Goal: Check status: Check status

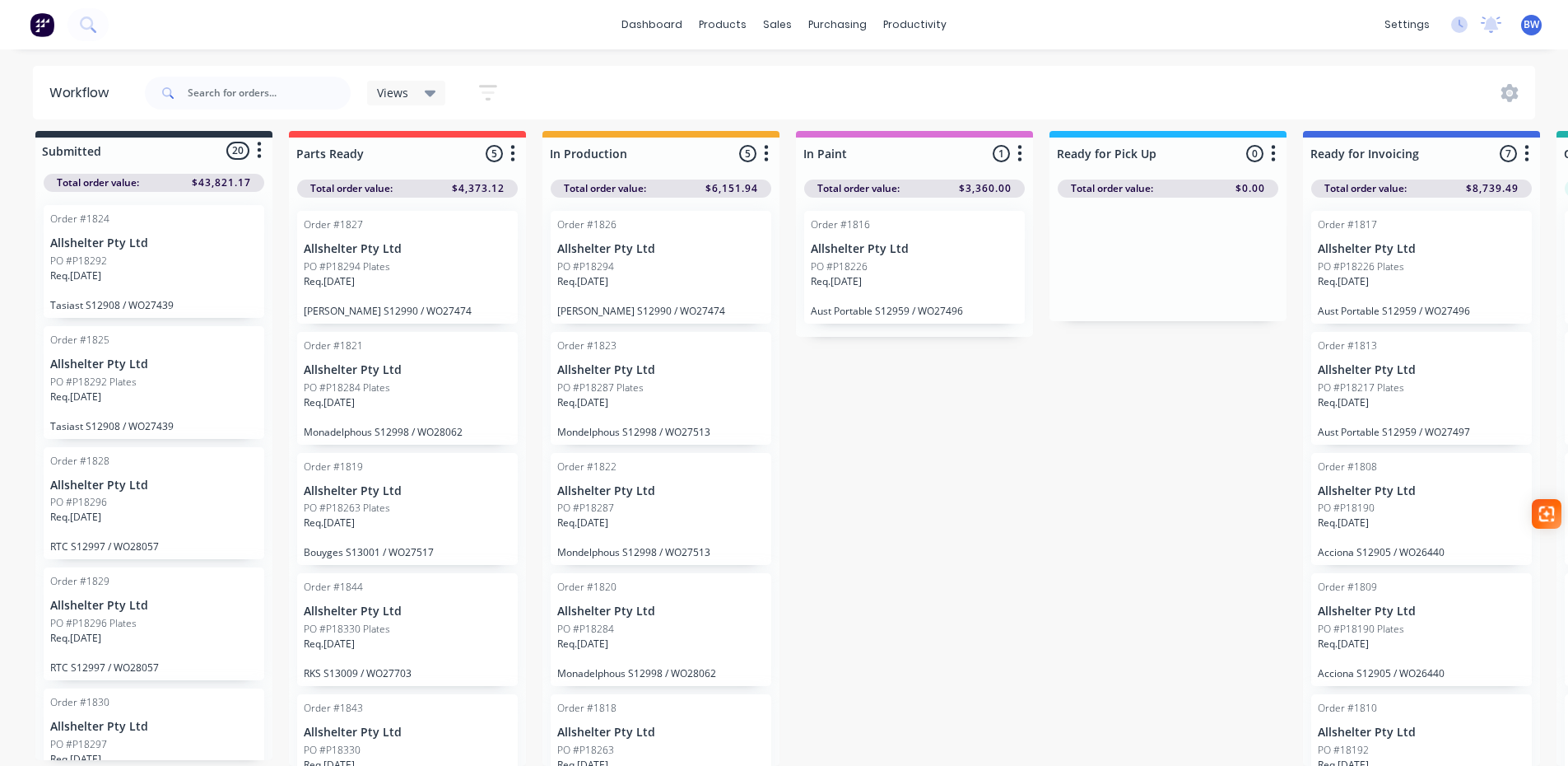
click at [351, 259] on p "PO #P18294 Plates" at bounding box center [346, 267] width 86 height 15
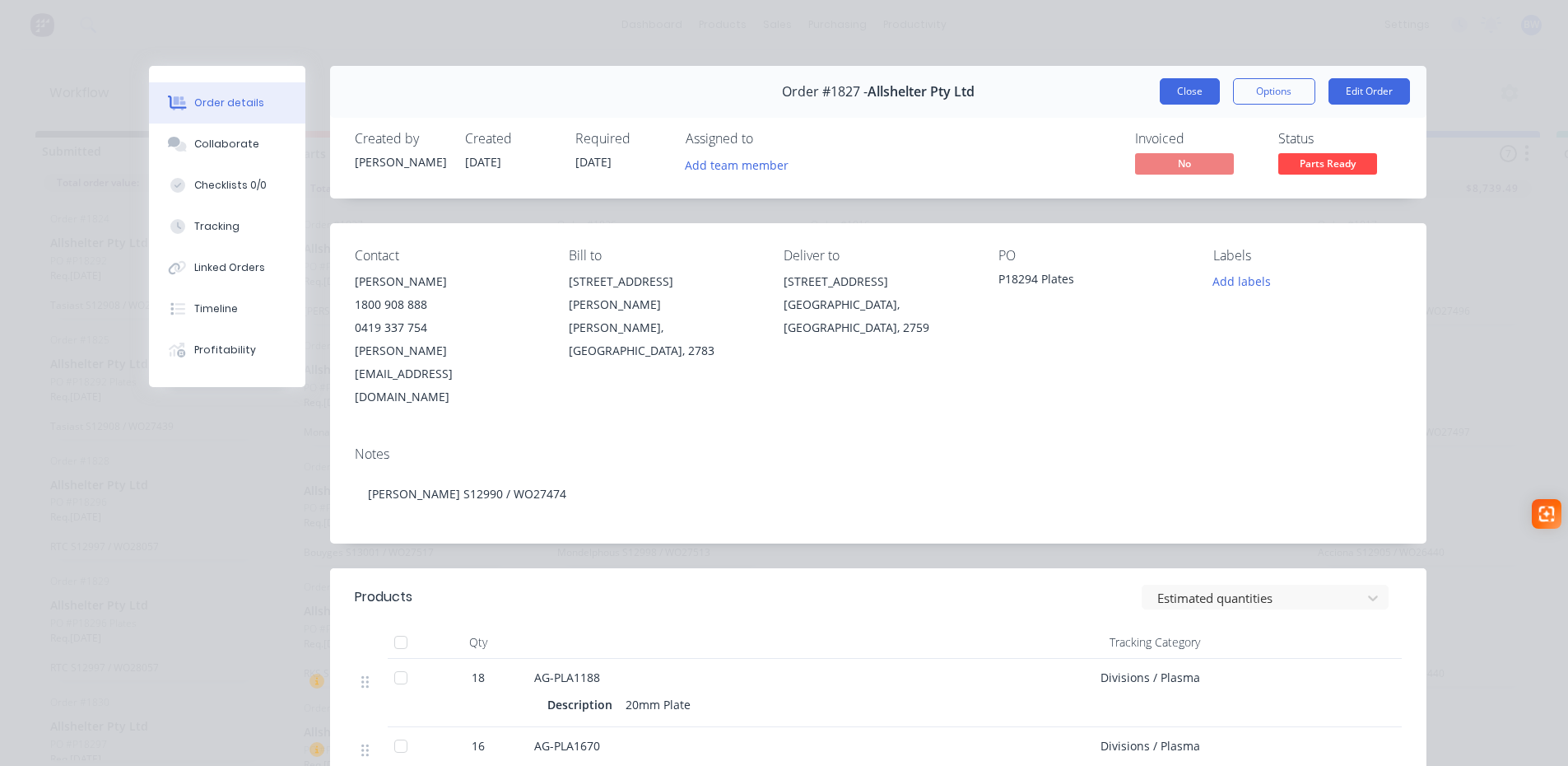
click at [1171, 90] on button "Close" at bounding box center [1189, 91] width 60 height 27
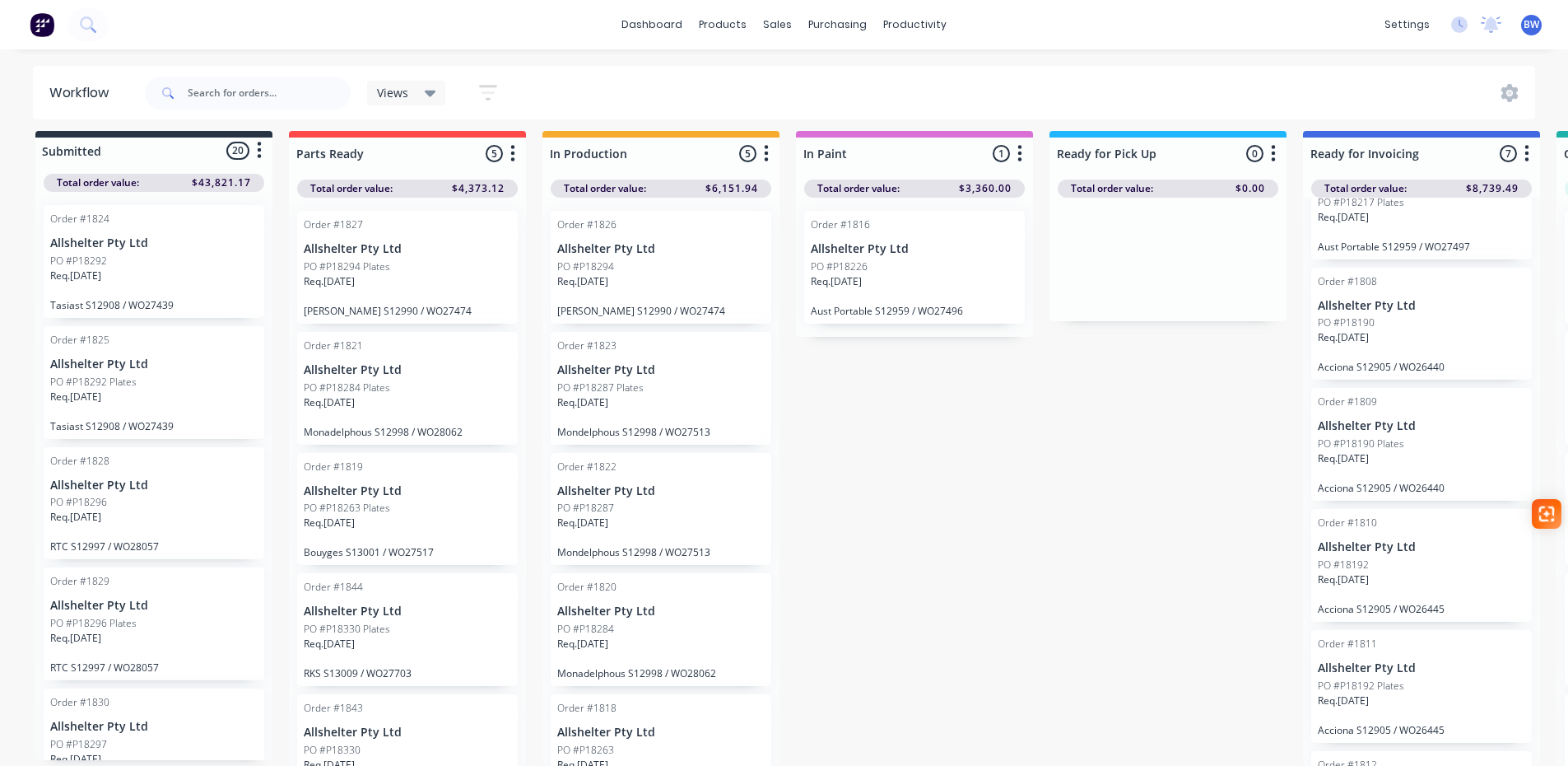
scroll to position [82, 0]
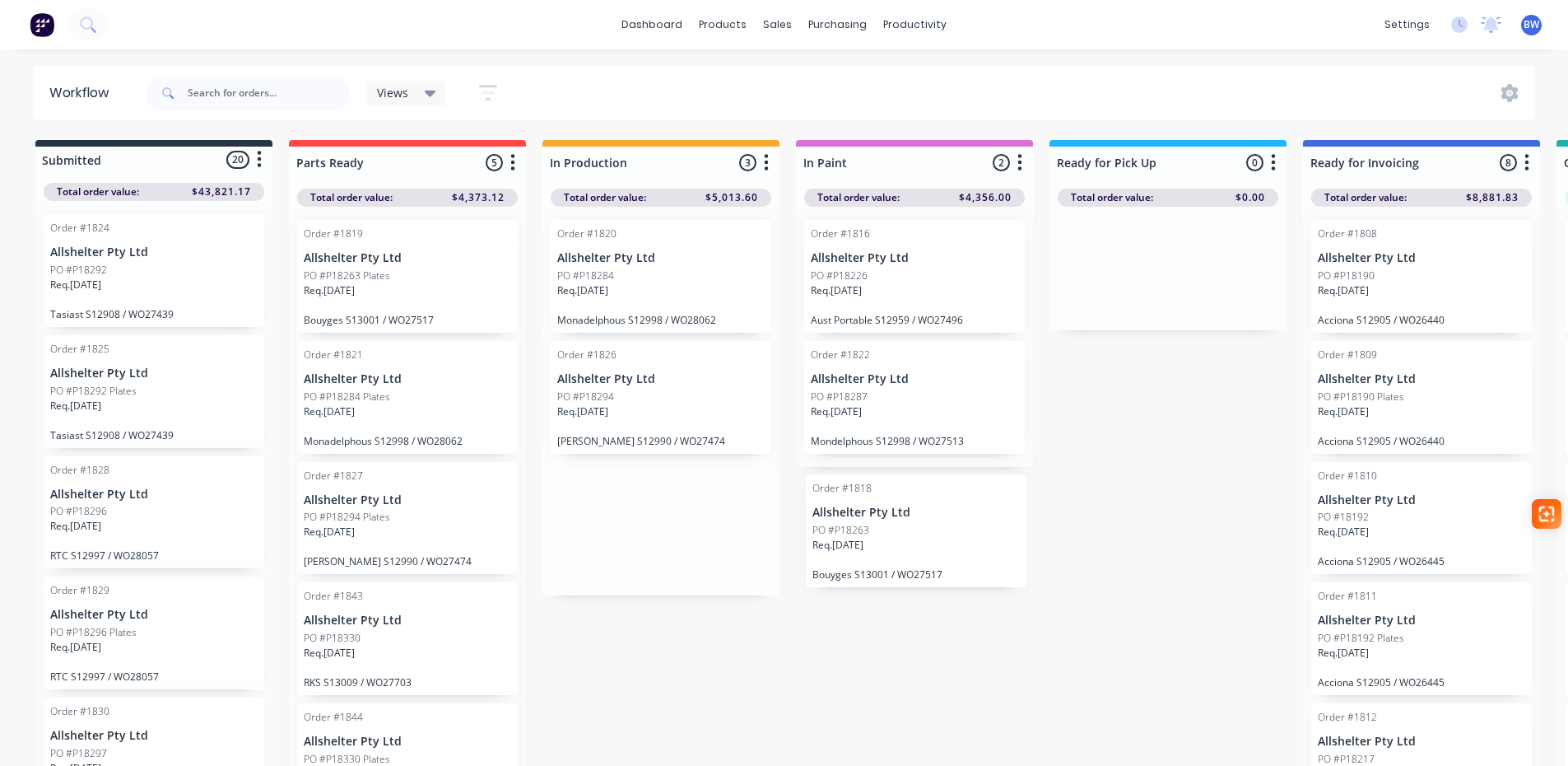
drag, startPoint x: 634, startPoint y: 265, endPoint x: 897, endPoint y: 523, distance: 368.4
click at [897, 523] on div "Submitted 20 Status colour #273444 hex #273444 Save Cancel Summaries Total orde…" at bounding box center [1121, 458] width 2267 height 635
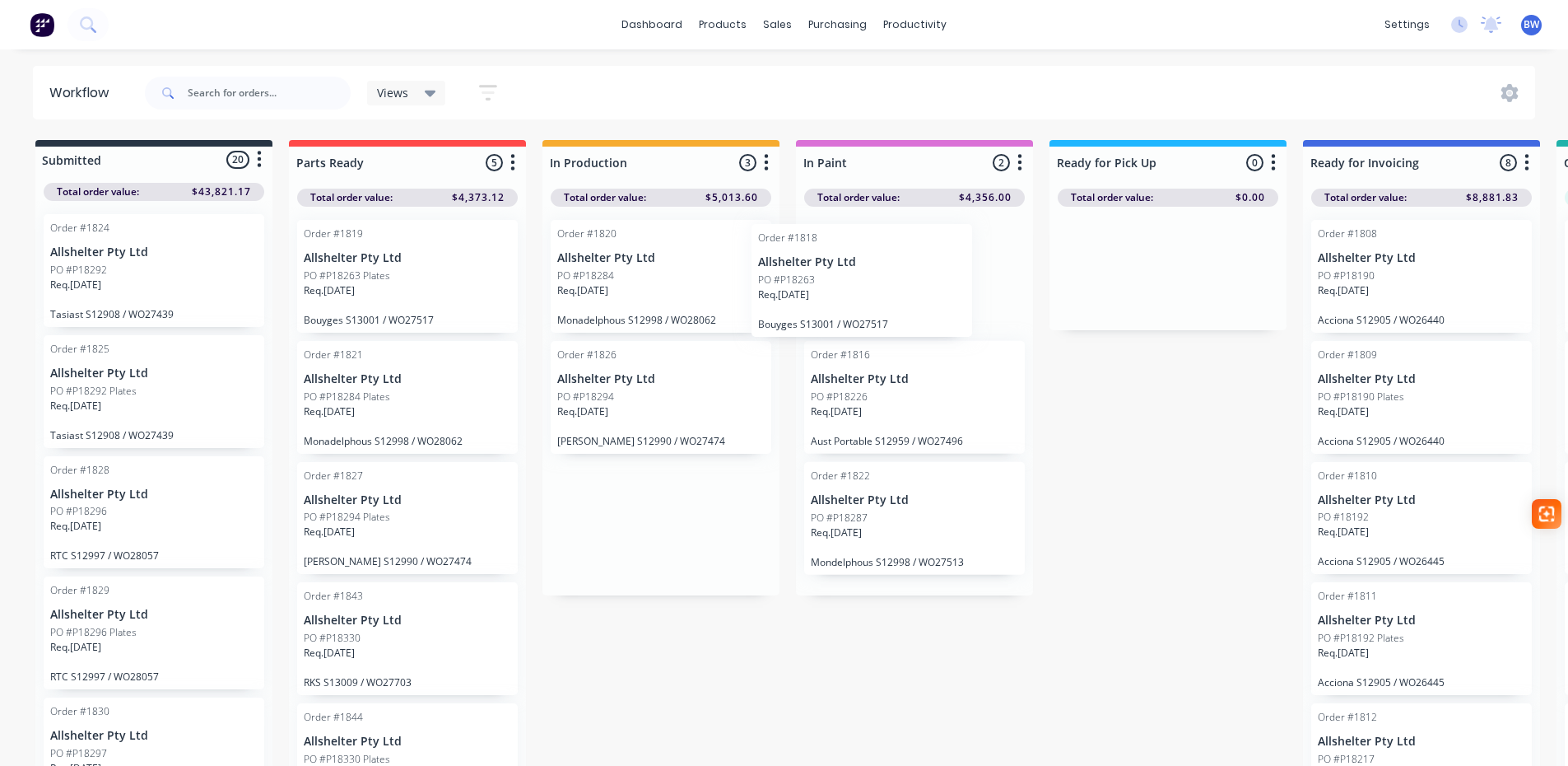
drag, startPoint x: 661, startPoint y: 269, endPoint x: 907, endPoint y: 267, distance: 246.0
click at [907, 267] on div "Submitted 20 Status colour #273444 hex #273444 Save Cancel Summaries Total orde…" at bounding box center [1121, 458] width 2267 height 635
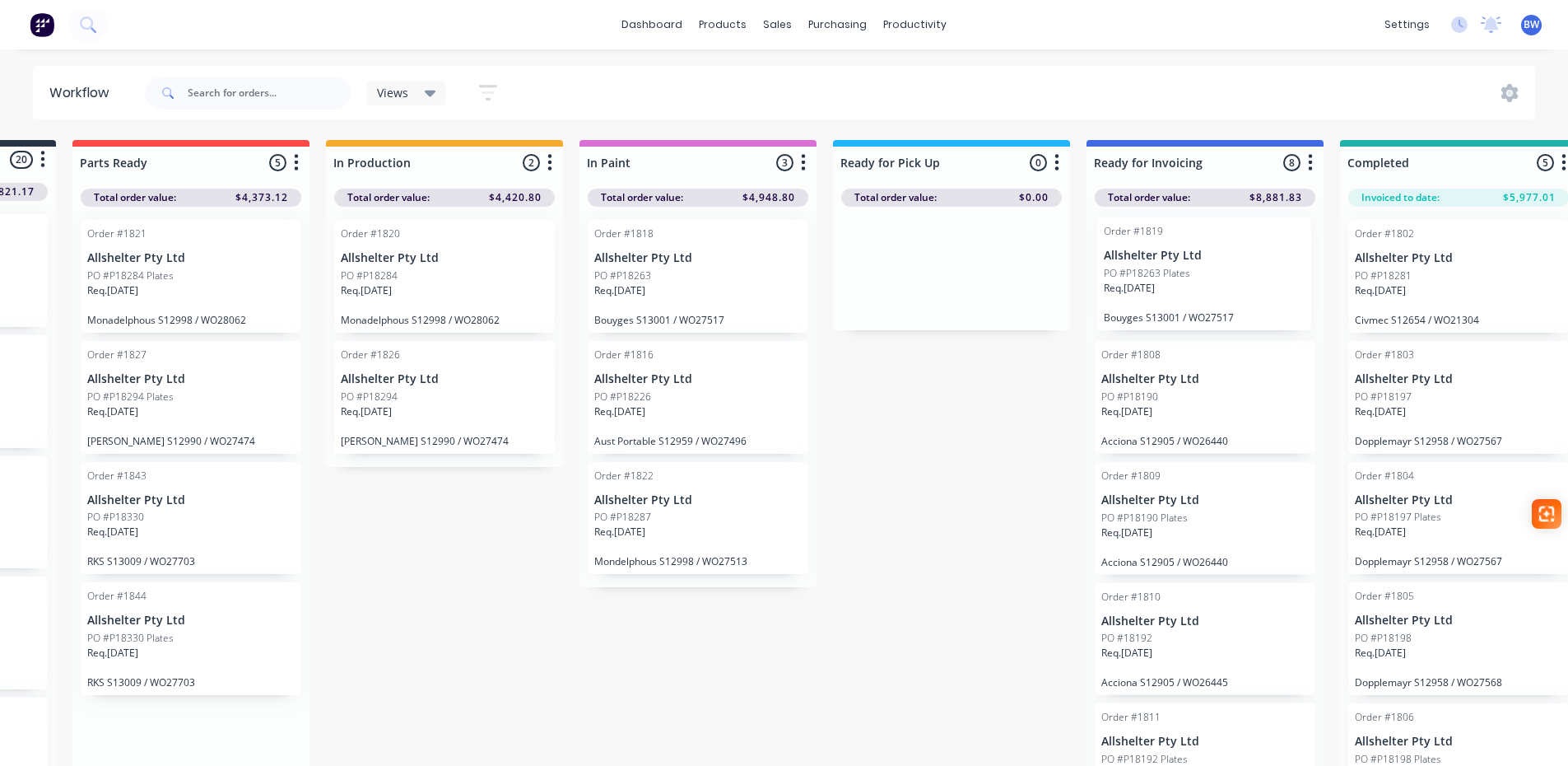
scroll to position [0, 225]
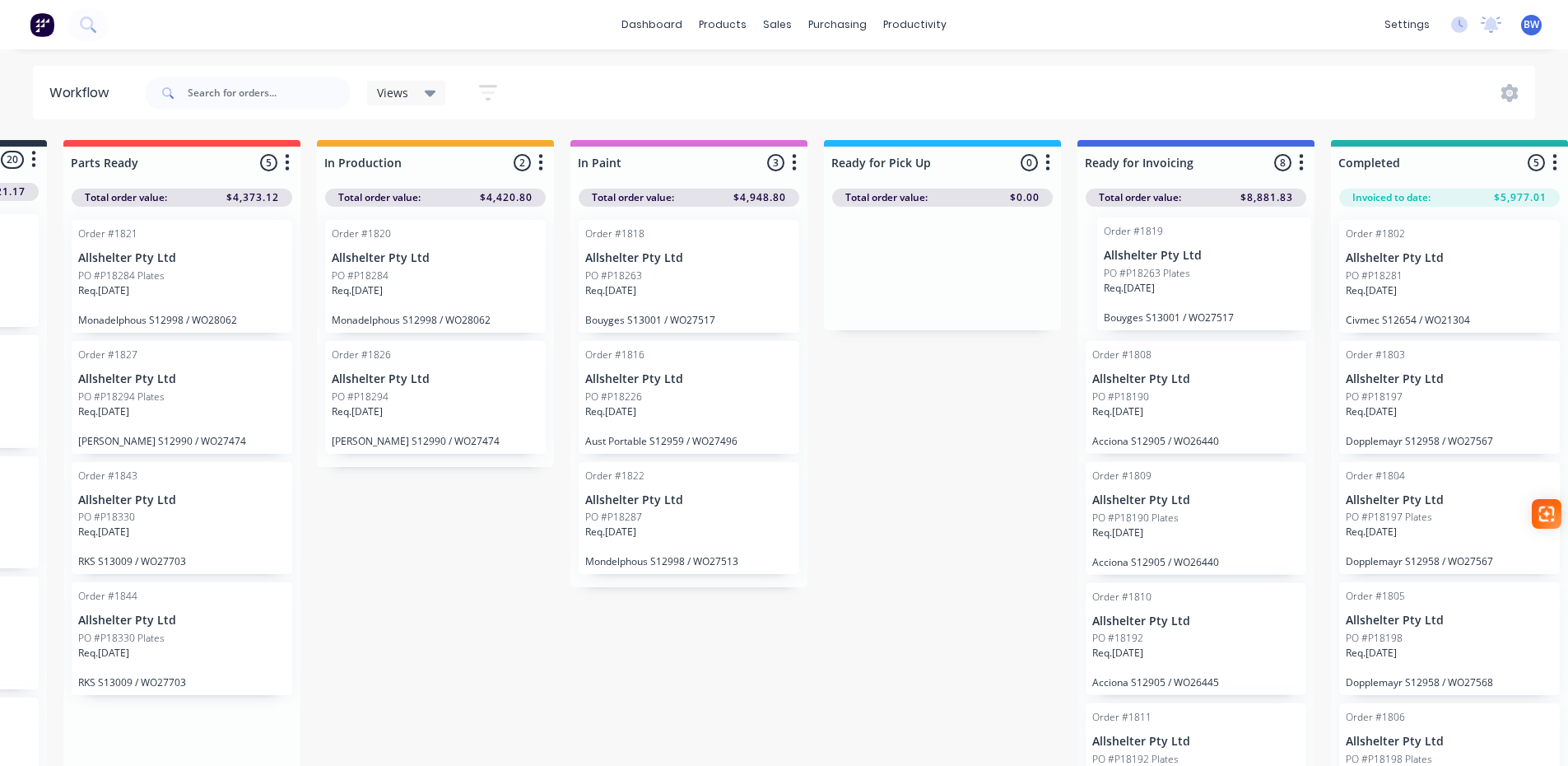
drag, startPoint x: 380, startPoint y: 275, endPoint x: 1183, endPoint y: 272, distance: 803.0
click at [1183, 272] on div "Submitted 20 Status colour #273444 hex #273444 Save Cancel Summaries Total orde…" at bounding box center [896, 458] width 2267 height 635
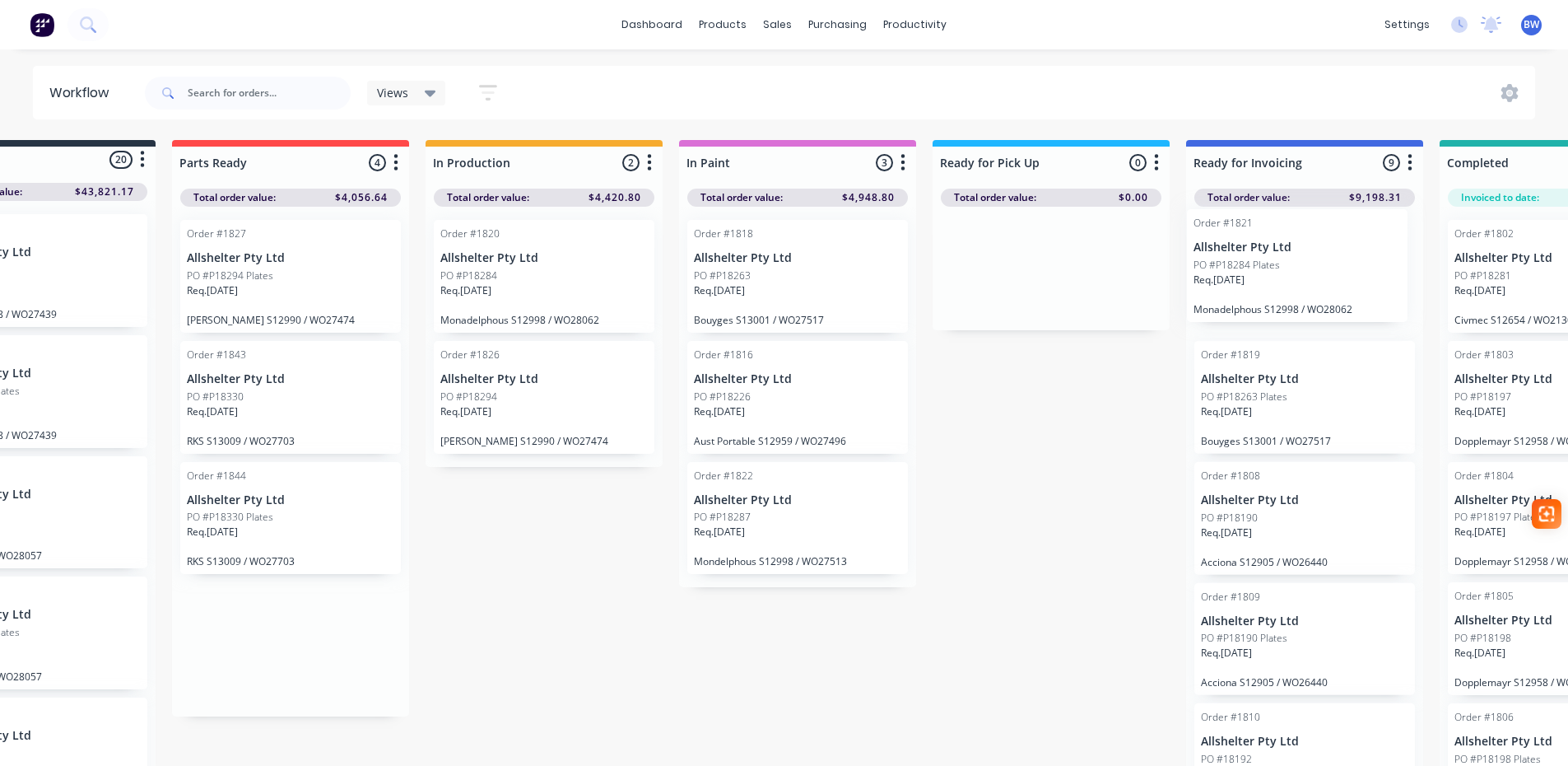
scroll to position [0, 165]
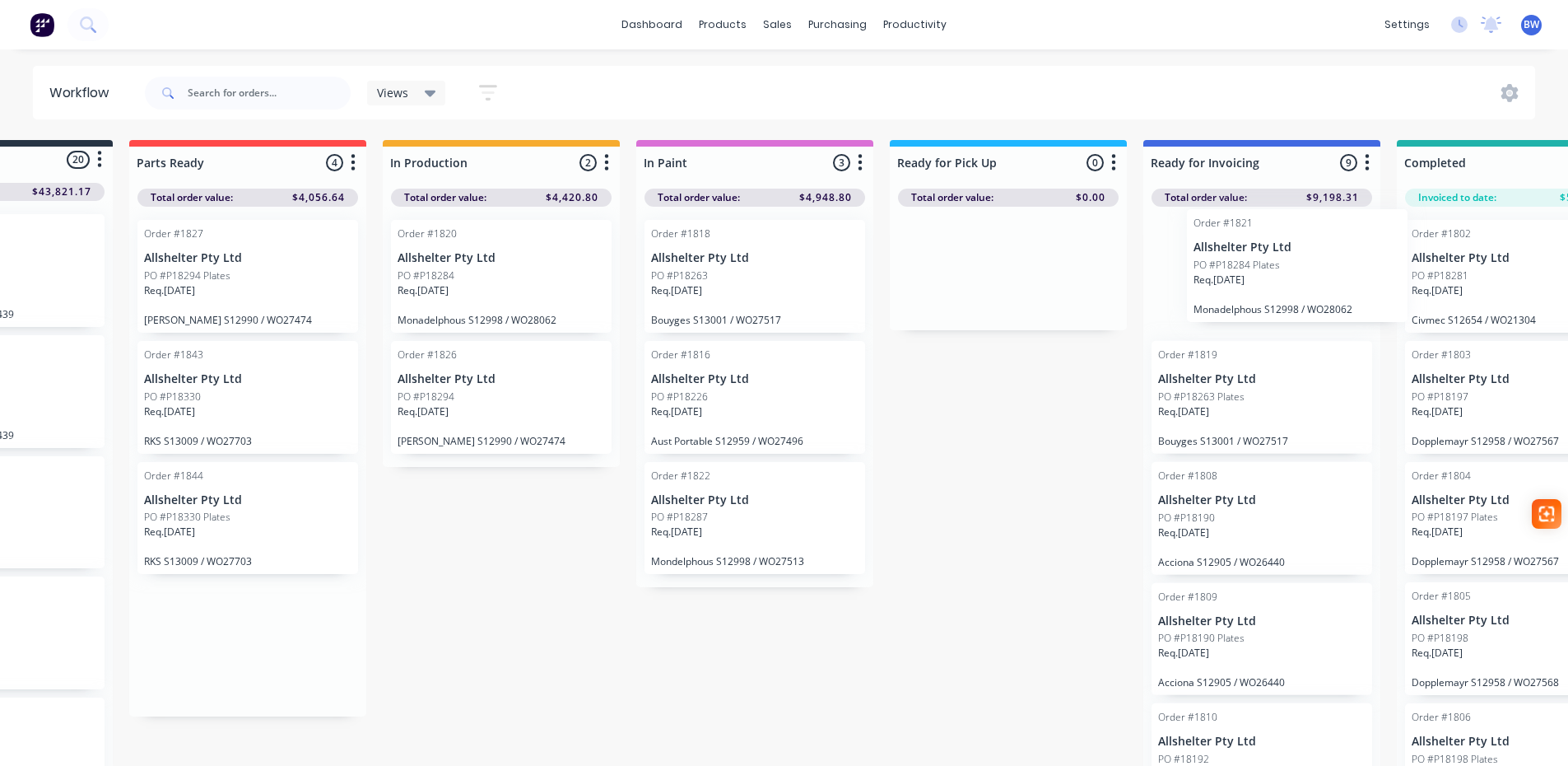
drag, startPoint x: 296, startPoint y: 253, endPoint x: 1269, endPoint y: 244, distance: 973.0
click at [1269, 244] on div "Submitted 20 Status colour #273444 hex #273444 Save Cancel Summaries Total orde…" at bounding box center [961, 458] width 2267 height 635
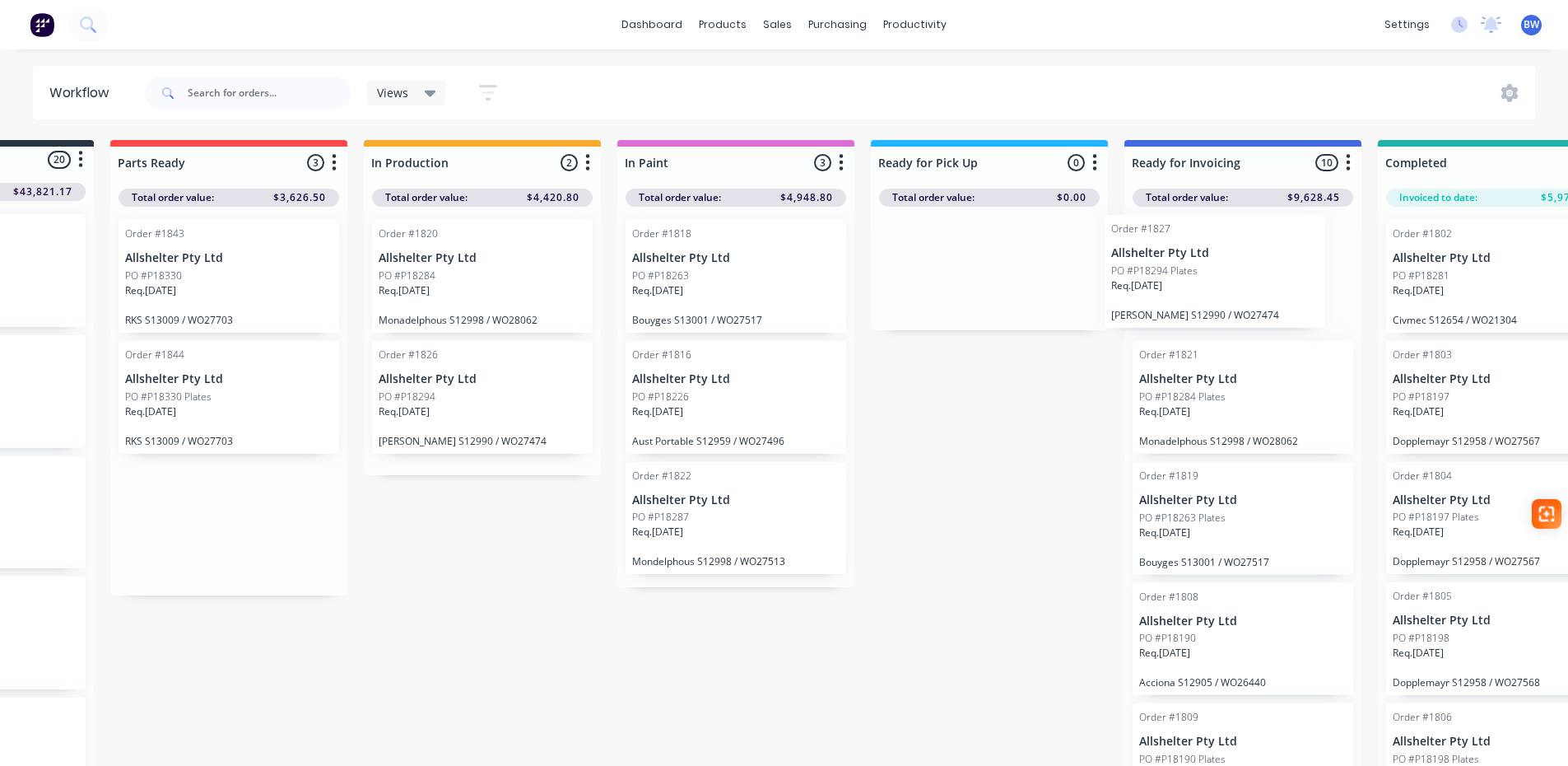
scroll to position [0, 186]
drag, startPoint x: 207, startPoint y: 268, endPoint x: 1194, endPoint y: 263, distance: 987.0
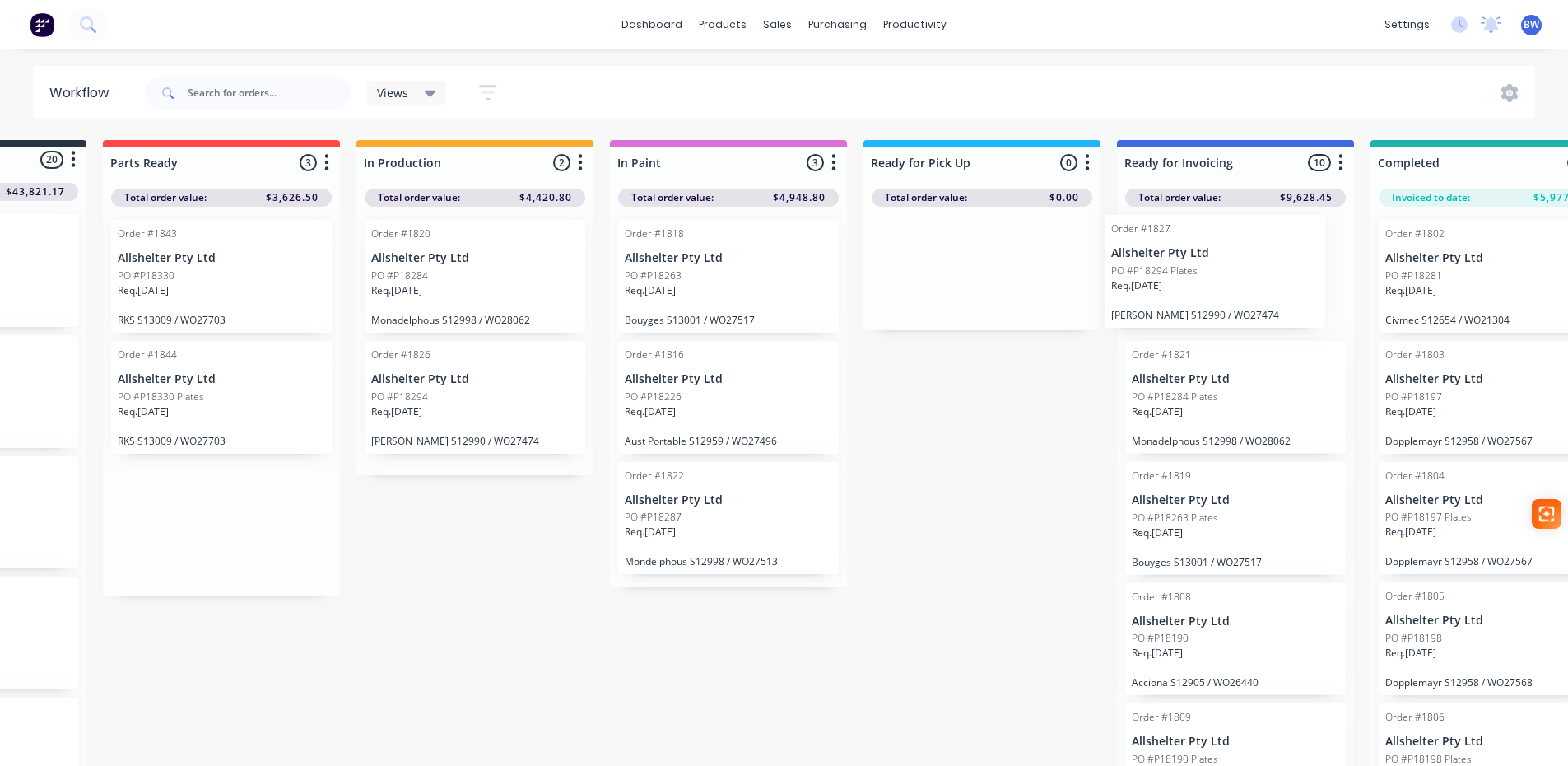
click at [1194, 263] on div "Submitted 20 Status colour #273444 hex #273444 Save Cancel Summaries Total orde…" at bounding box center [936, 458] width 2267 height 635
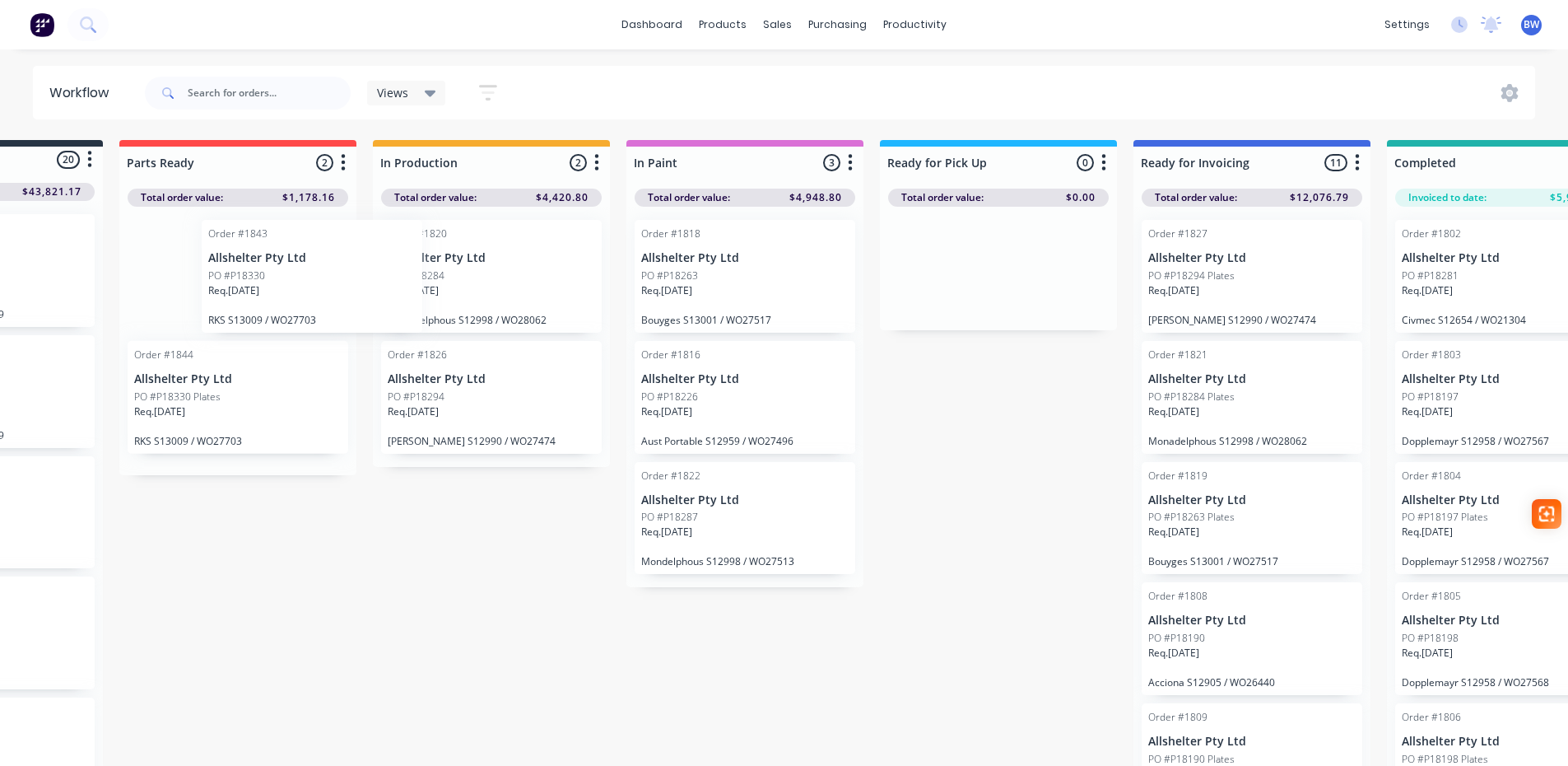
scroll to position [0, 169]
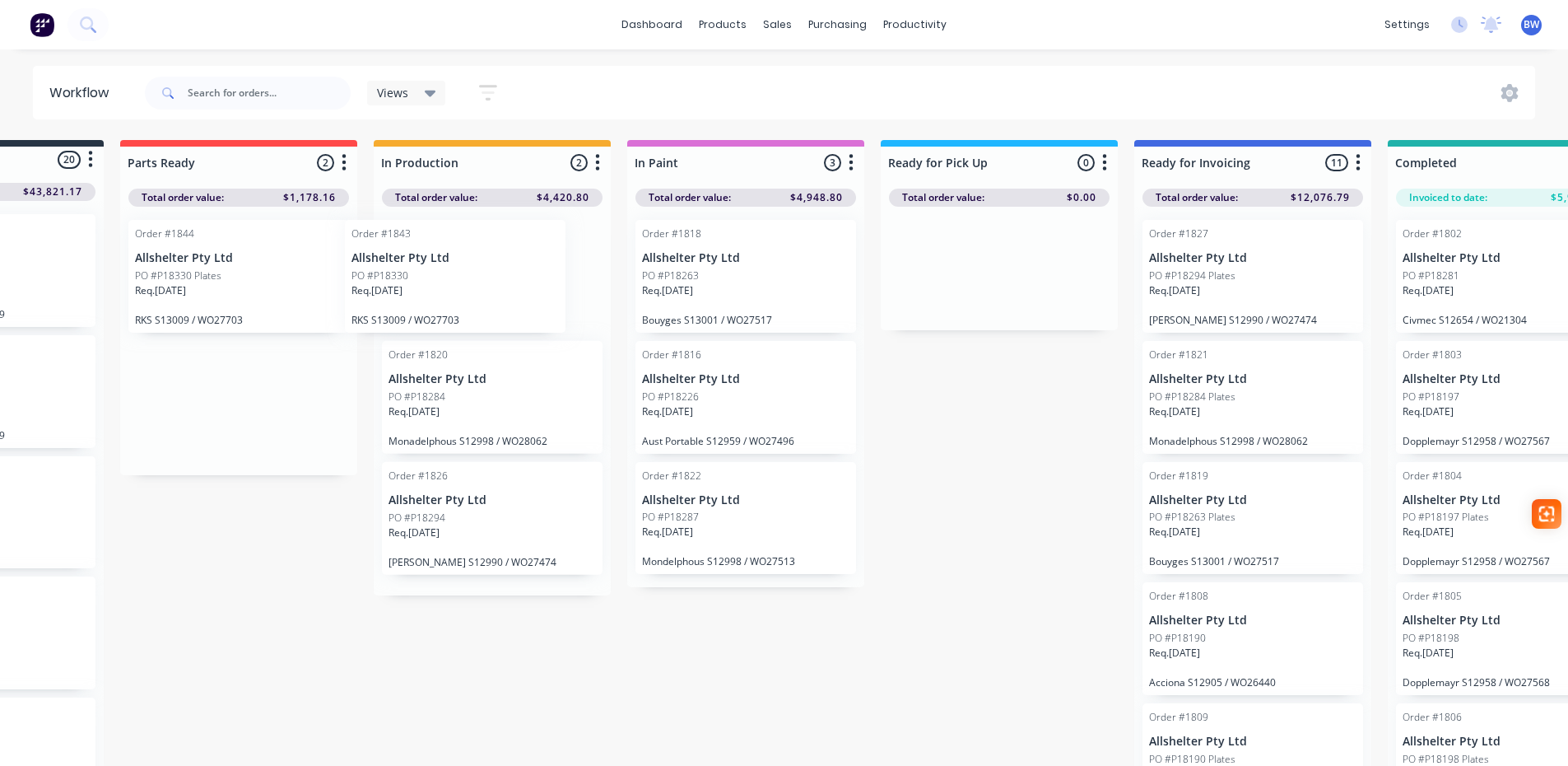
drag, startPoint x: 186, startPoint y: 262, endPoint x: 425, endPoint y: 262, distance: 239.0
click at [425, 262] on div "Submitted 20 Status colour #273444 hex #273444 Save Cancel Summaries Total orde…" at bounding box center [952, 458] width 2267 height 635
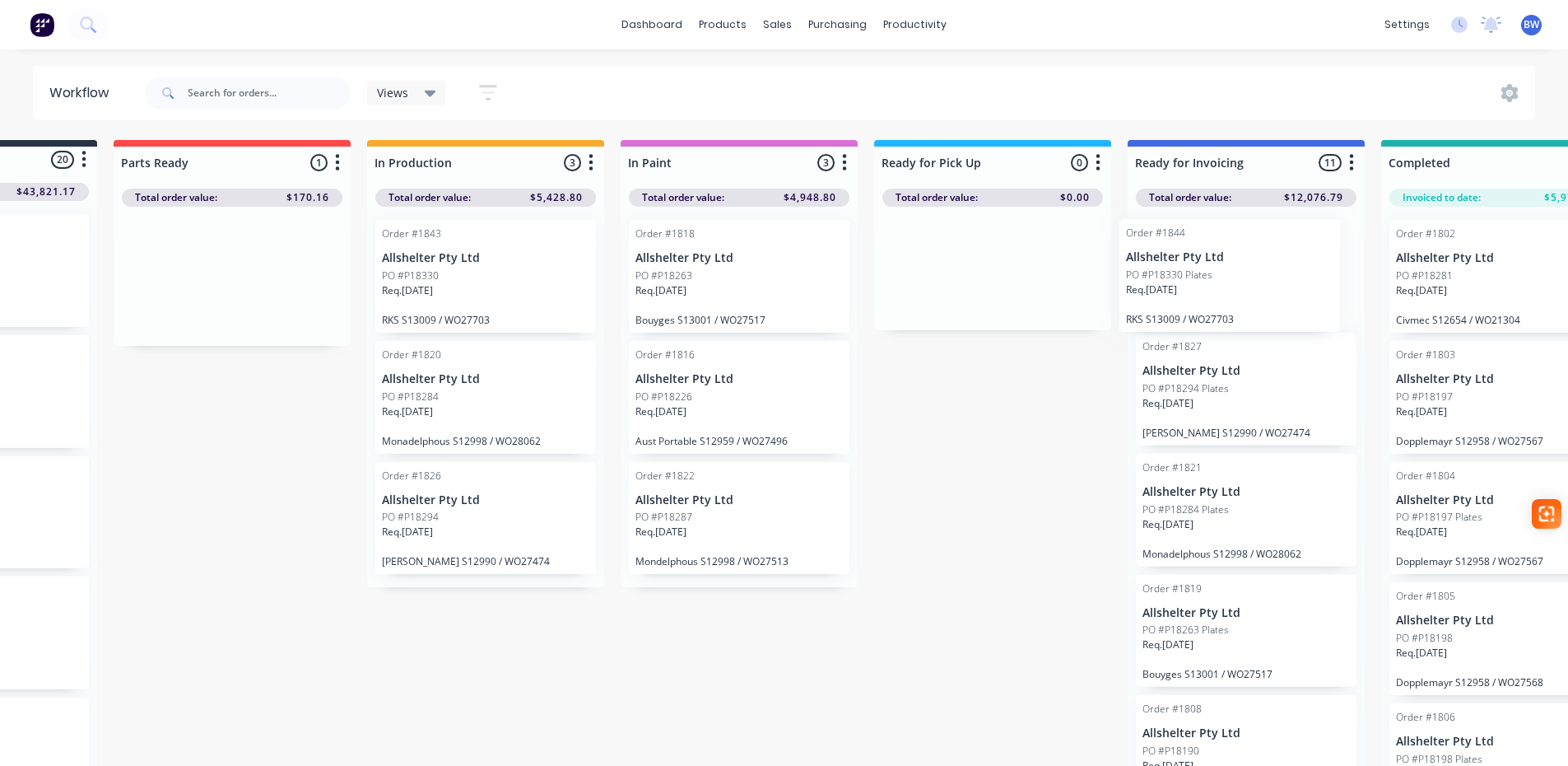
drag, startPoint x: 183, startPoint y: 245, endPoint x: 1181, endPoint y: 244, distance: 998.0
click at [1181, 244] on div "Submitted 20 Status colour #273444 hex #273444 Save Cancel Summaries Total orde…" at bounding box center [946, 458] width 2267 height 635
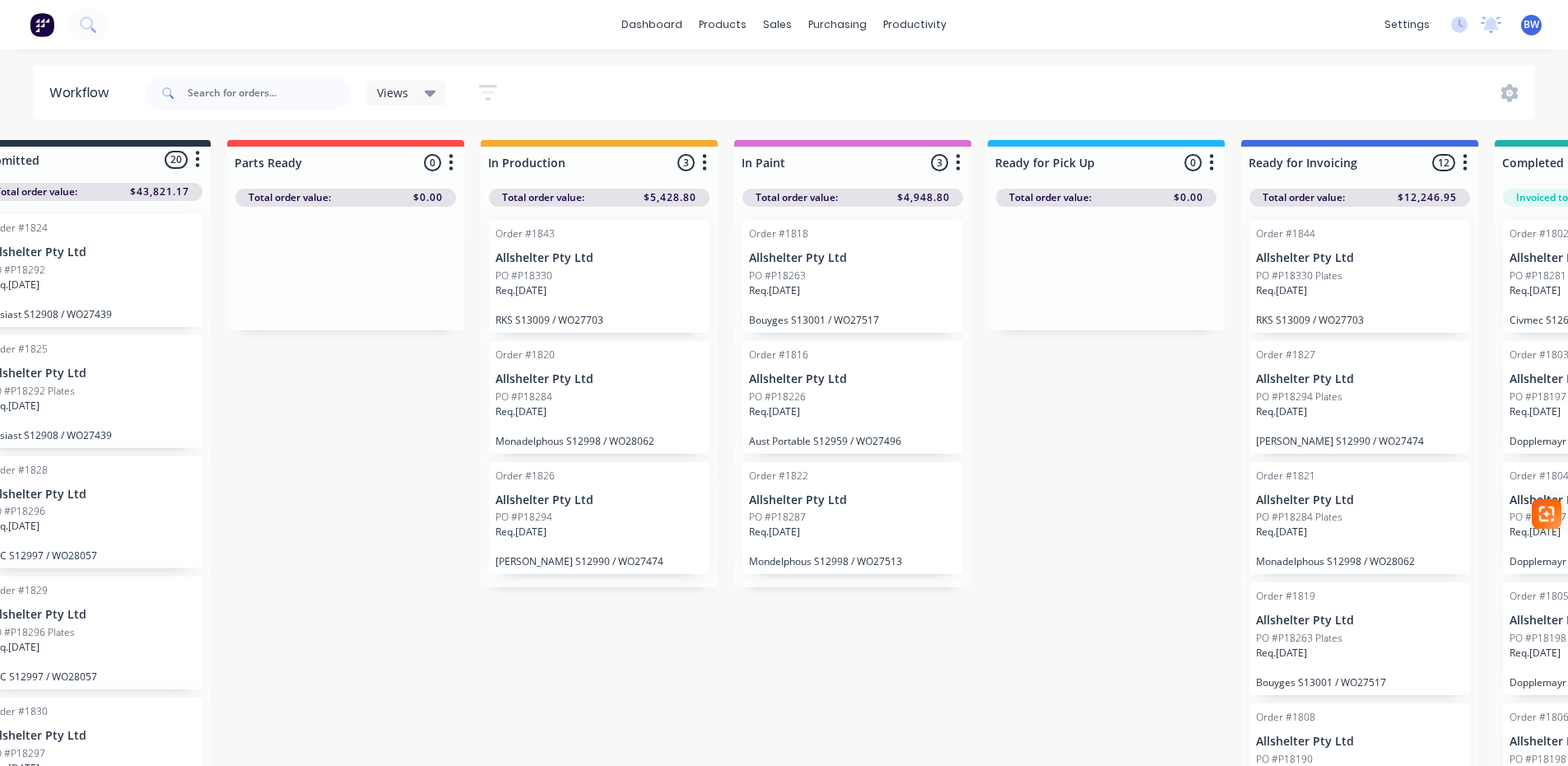
scroll to position [0, 0]
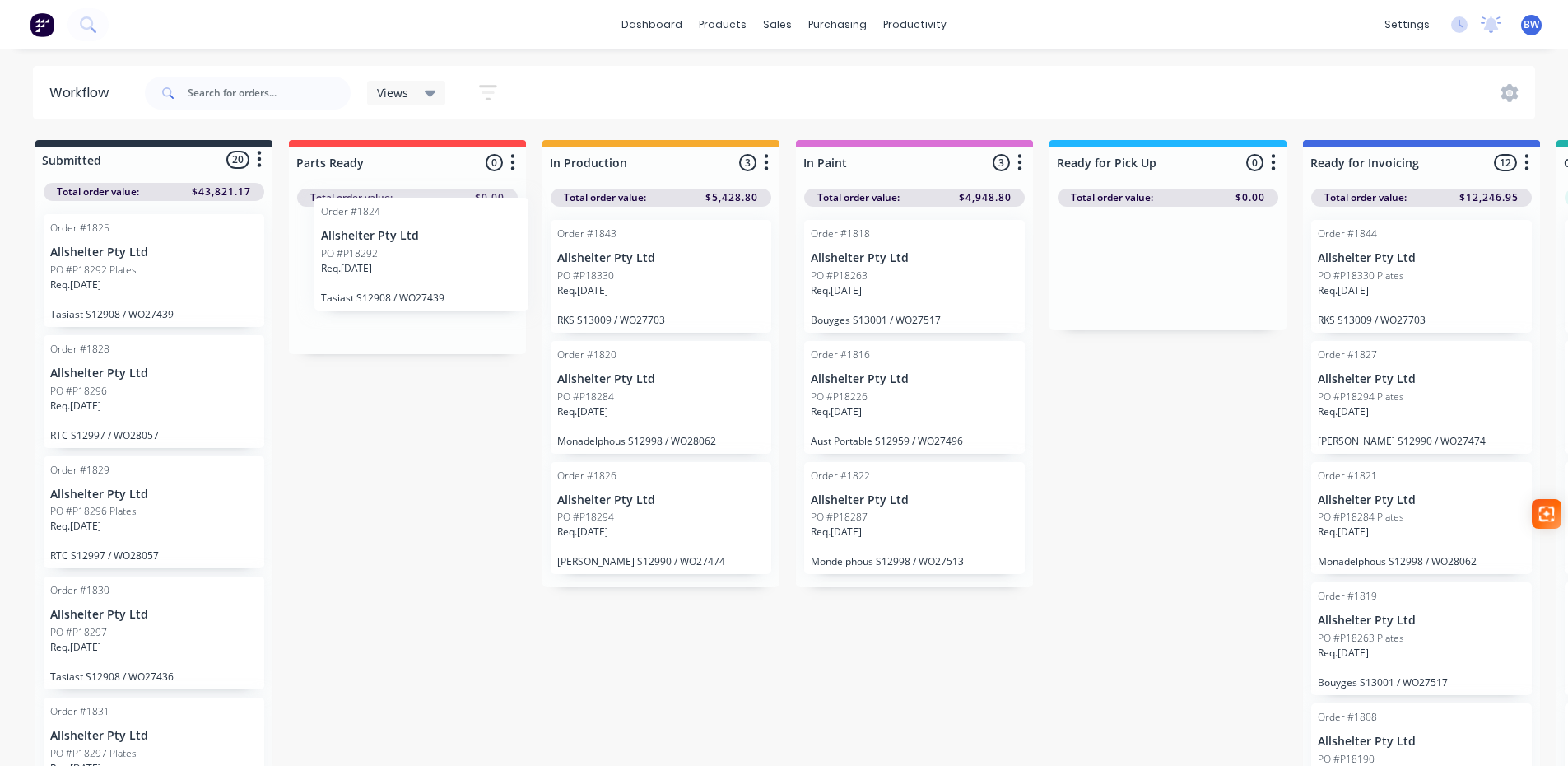
drag, startPoint x: 116, startPoint y: 250, endPoint x: 393, endPoint y: 233, distance: 277.5
click at [393, 233] on div "Submitted 20 Status colour #273444 hex #273444 Save Cancel Summaries Total orde…" at bounding box center [1121, 458] width 2267 height 635
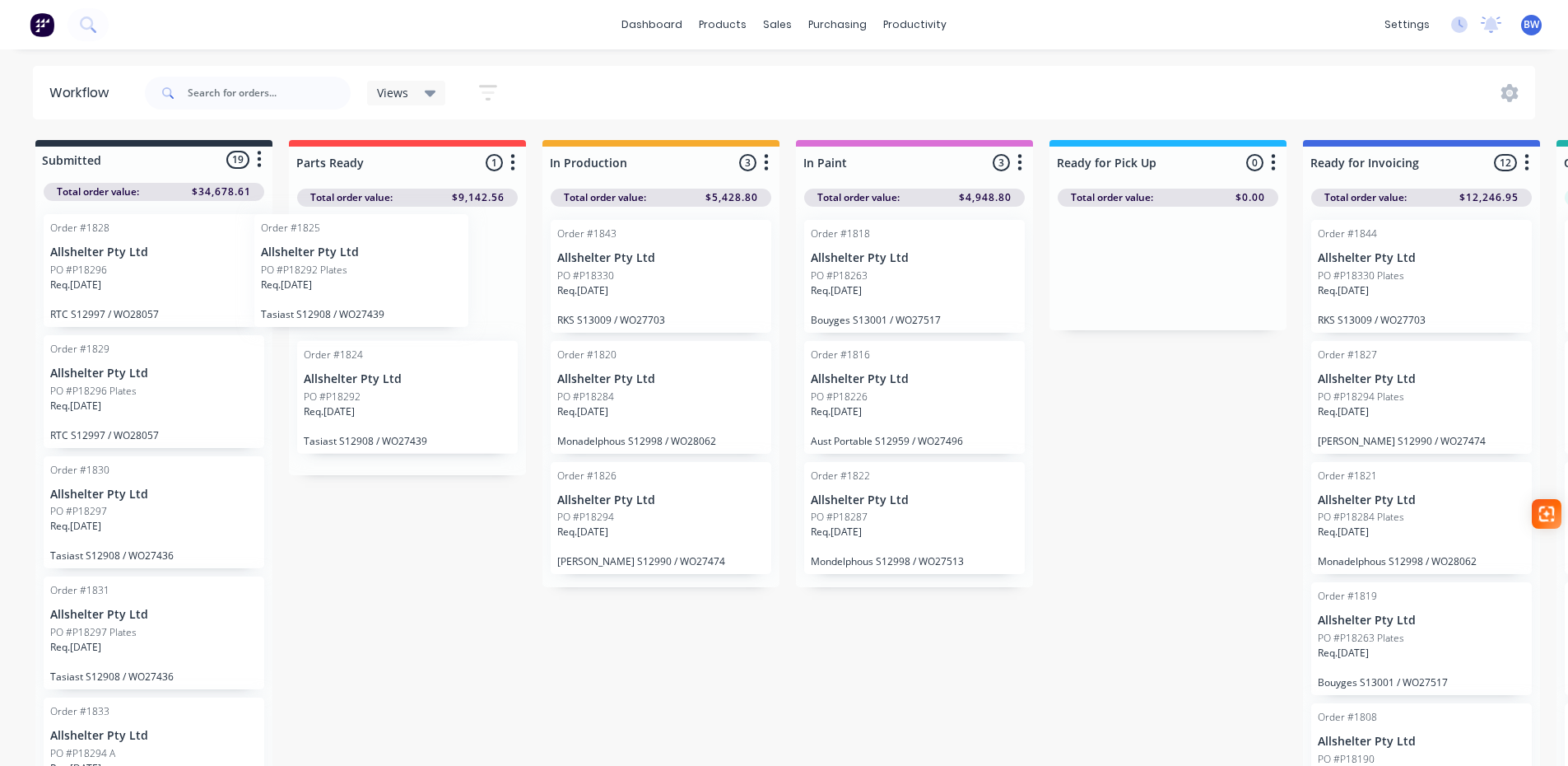
drag, startPoint x: 74, startPoint y: 253, endPoint x: 298, endPoint y: 252, distance: 224.0
click at [298, 252] on div "Submitted 19 Status colour #273444 hex #273444 Save Cancel Summaries Total orde…" at bounding box center [1121, 458] width 2267 height 635
click at [119, 261] on div "Order #1828 Allshelter Pty Ltd PO #P18296 Req. [DATE] RTC S12997 / WO28057 Orde…" at bounding box center [154, 484] width 237 height 568
drag, startPoint x: 106, startPoint y: 510, endPoint x: 324, endPoint y: 267, distance: 326.5
click at [324, 267] on div "Submitted 18 Status colour #273444 hex #273444 Save Cancel Summaries Total orde…" at bounding box center [1121, 458] width 2267 height 635
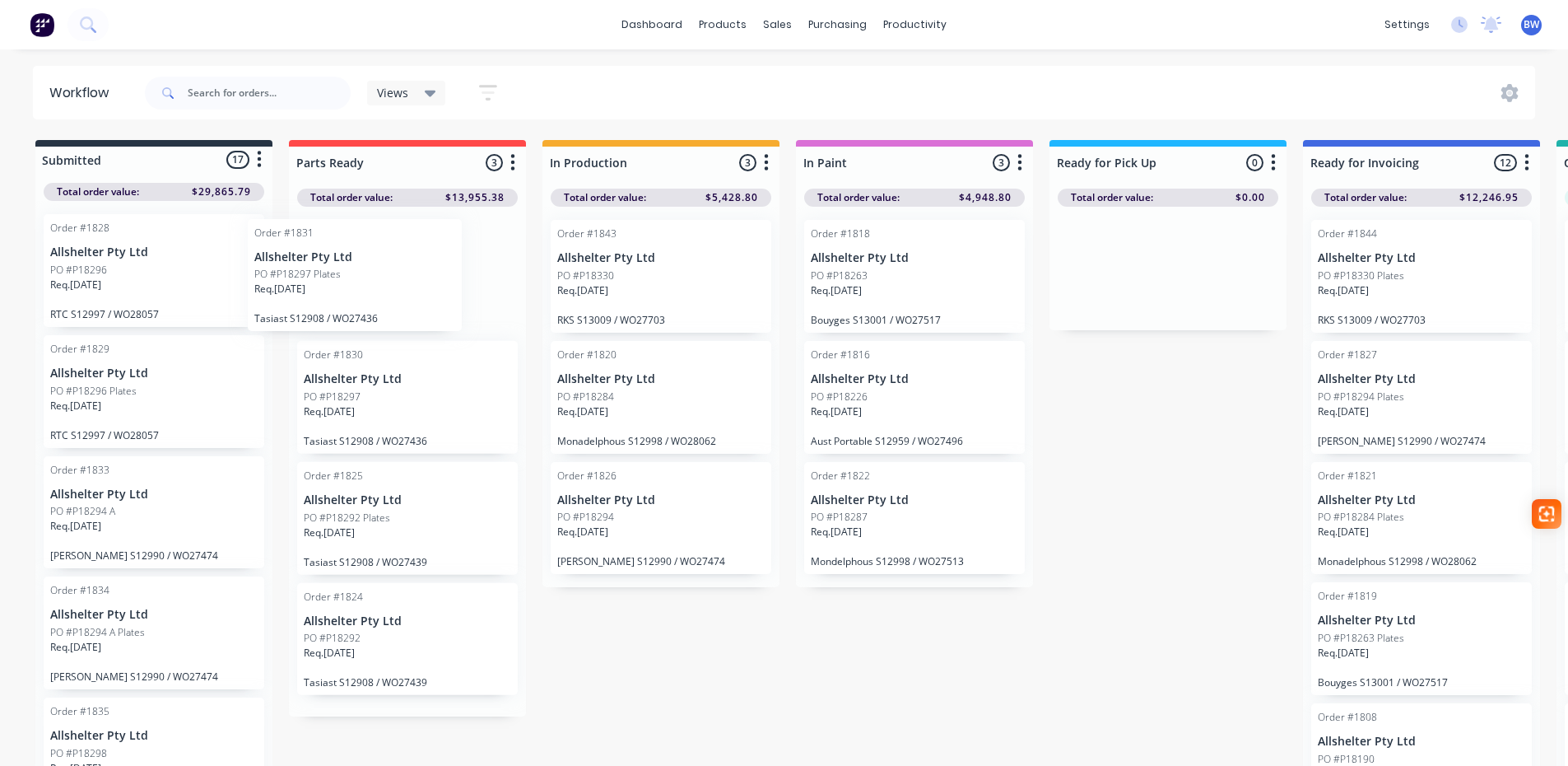
drag, startPoint x: 89, startPoint y: 531, endPoint x: 300, endPoint y: 285, distance: 324.1
click at [300, 285] on div "Submitted 17 Status colour #273444 hex #273444 Save Cancel Summaries Total orde…" at bounding box center [1121, 458] width 2267 height 635
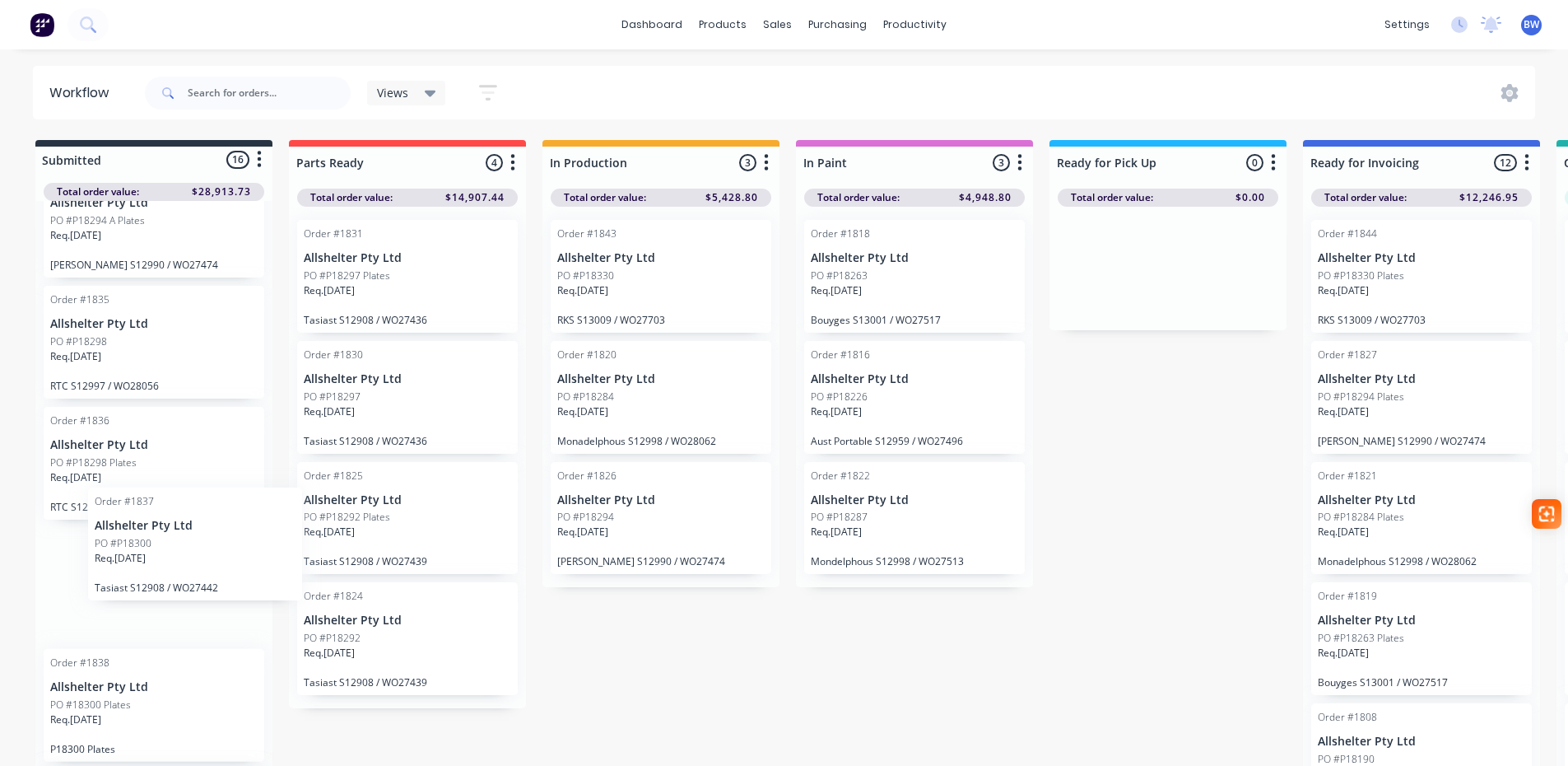
scroll to position [2, 0]
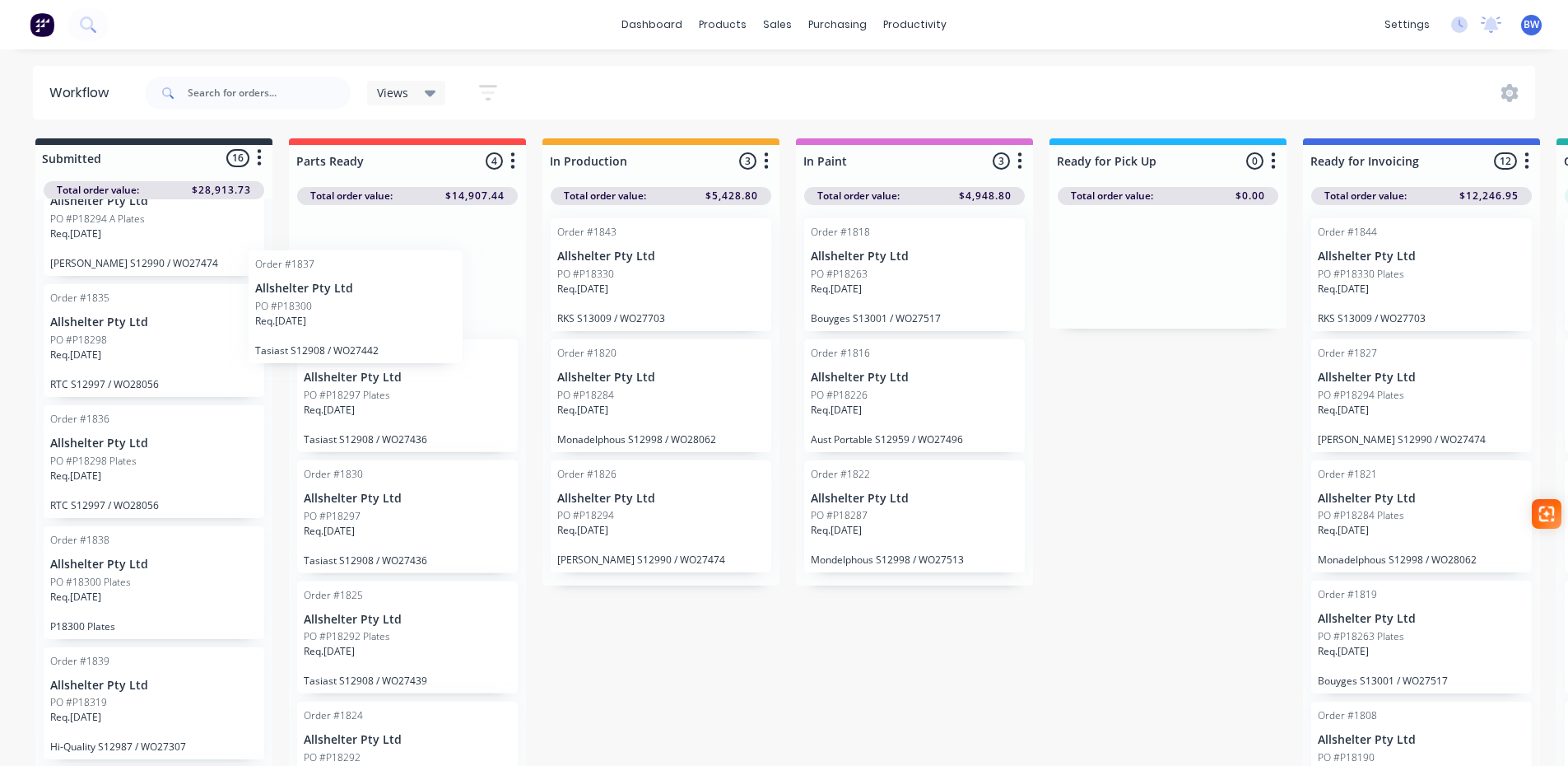
drag, startPoint x: 119, startPoint y: 604, endPoint x: 334, endPoint y: 314, distance: 361.0
click at [334, 314] on div "Submitted 16 Status colour #273444 hex #273444 Save Cancel Summaries Total orde…" at bounding box center [1121, 456] width 2267 height 635
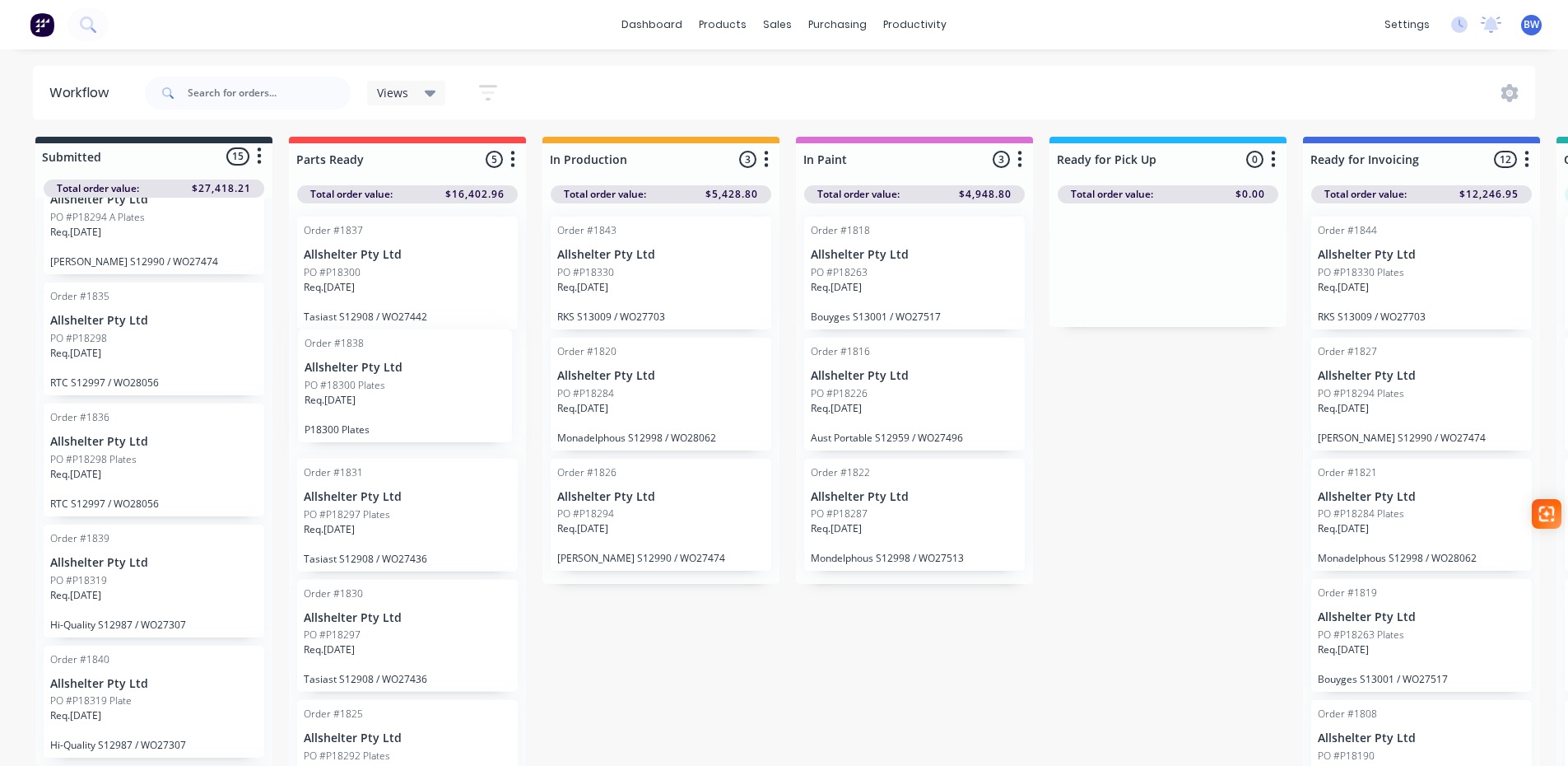
drag, startPoint x: 95, startPoint y: 589, endPoint x: 356, endPoint y: 388, distance: 329.4
click at [356, 388] on div "Submitted 15 Status colour #273444 hex #273444 Save Cancel Summaries Total orde…" at bounding box center [1121, 454] width 2267 height 635
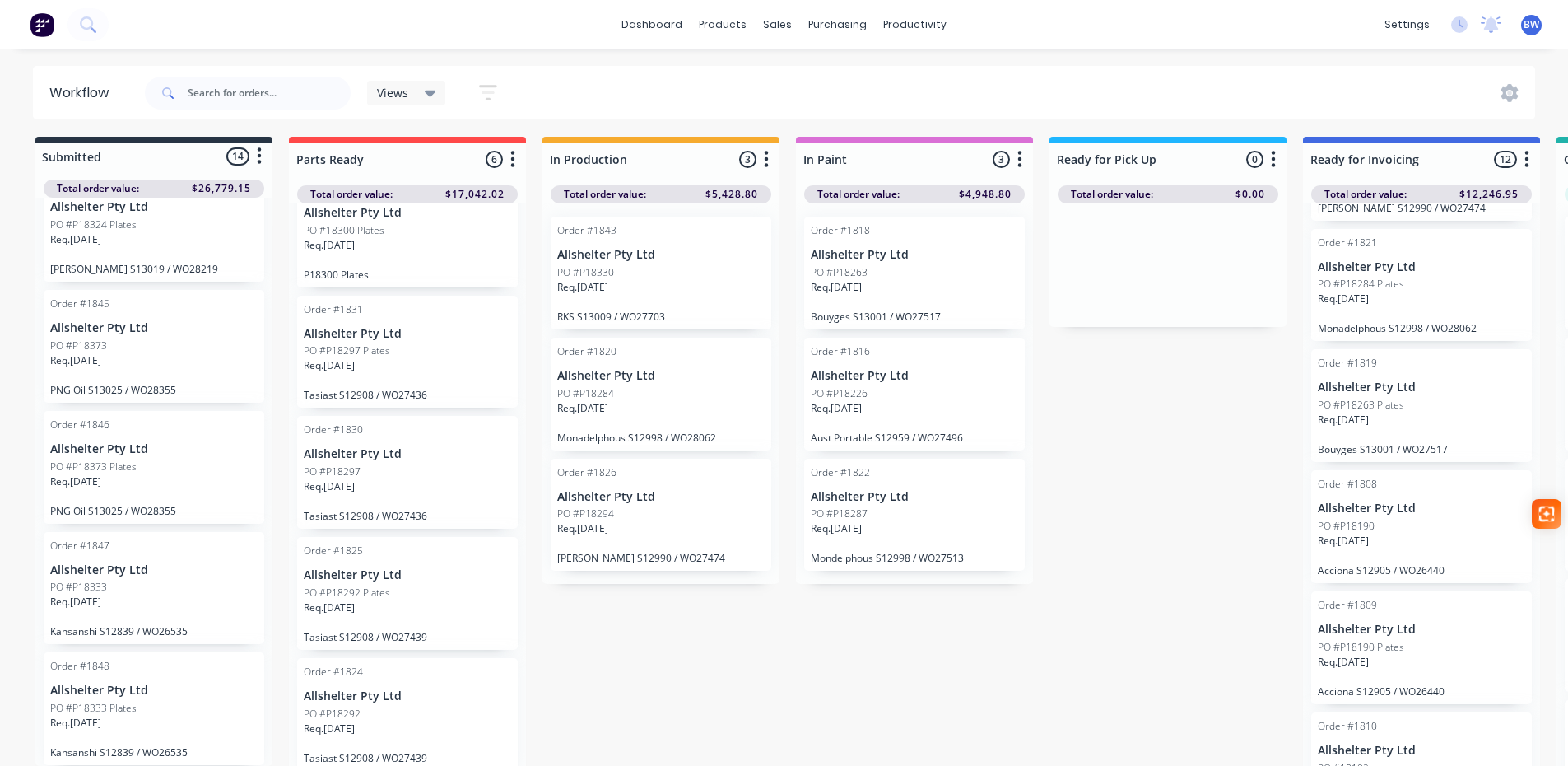
scroll to position [0, 0]
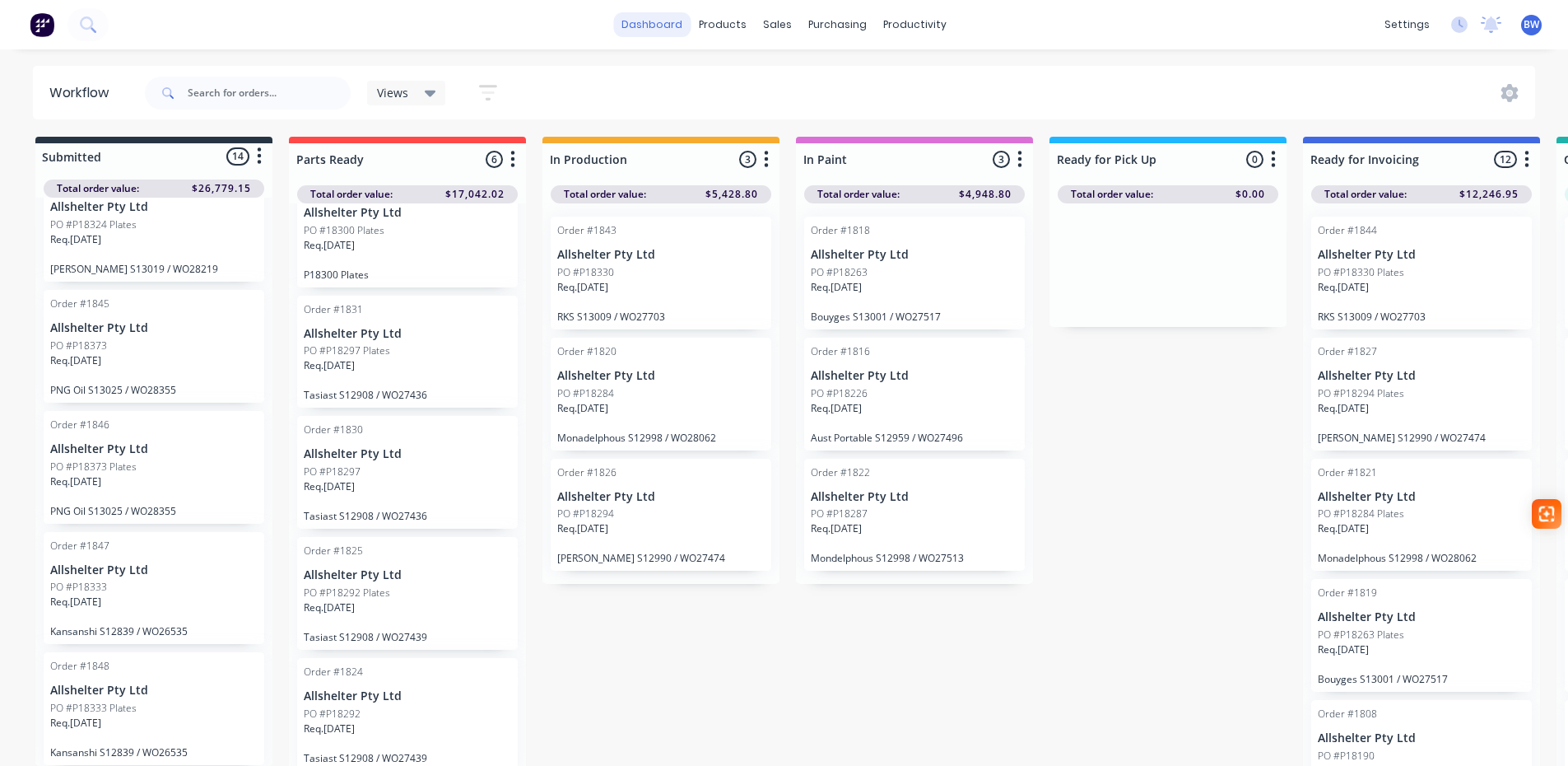
click at [661, 31] on link "dashboard" at bounding box center [651, 25] width 77 height 25
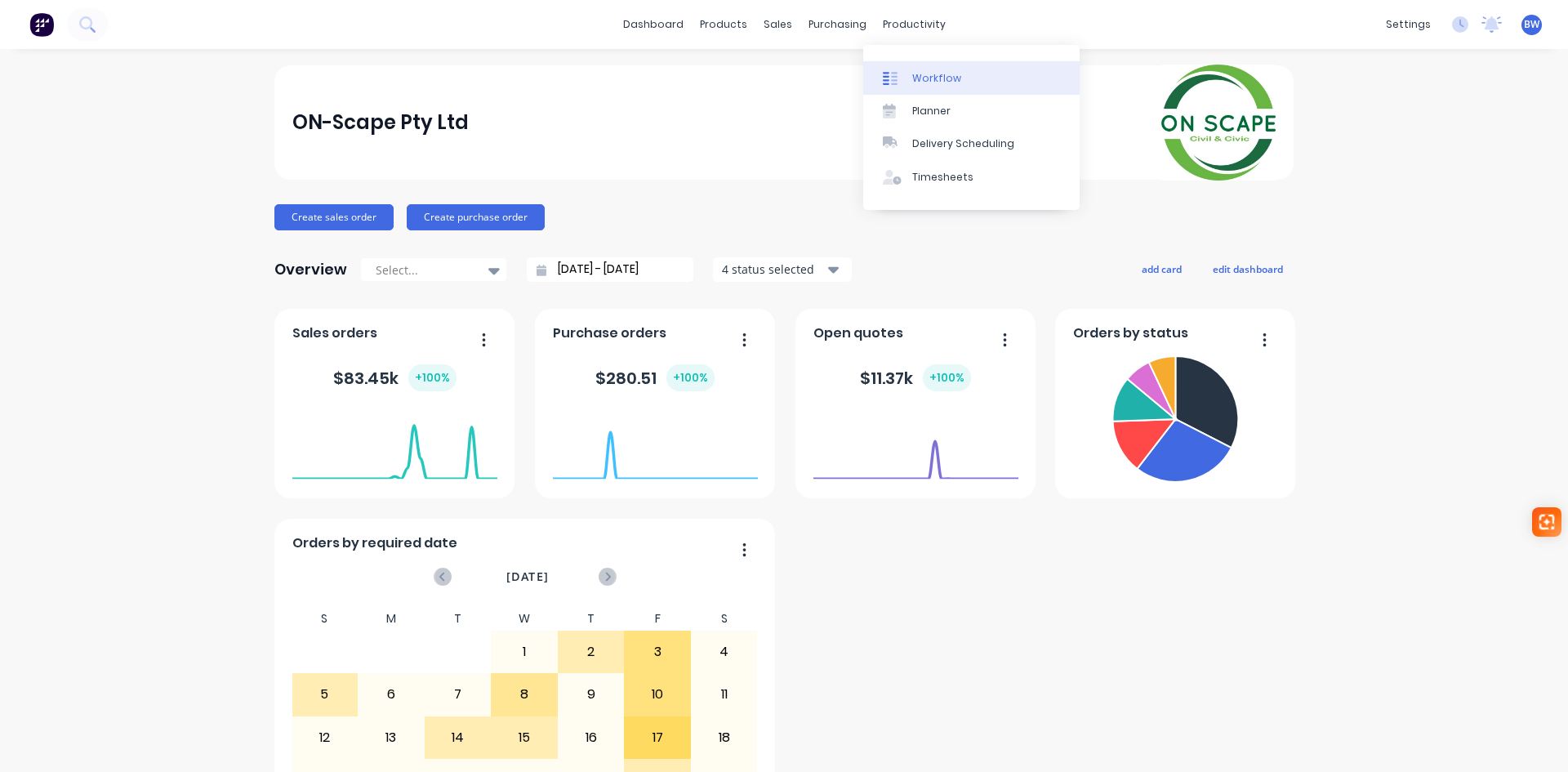
click at [922, 82] on div "Workflow" at bounding box center [937, 78] width 49 height 15
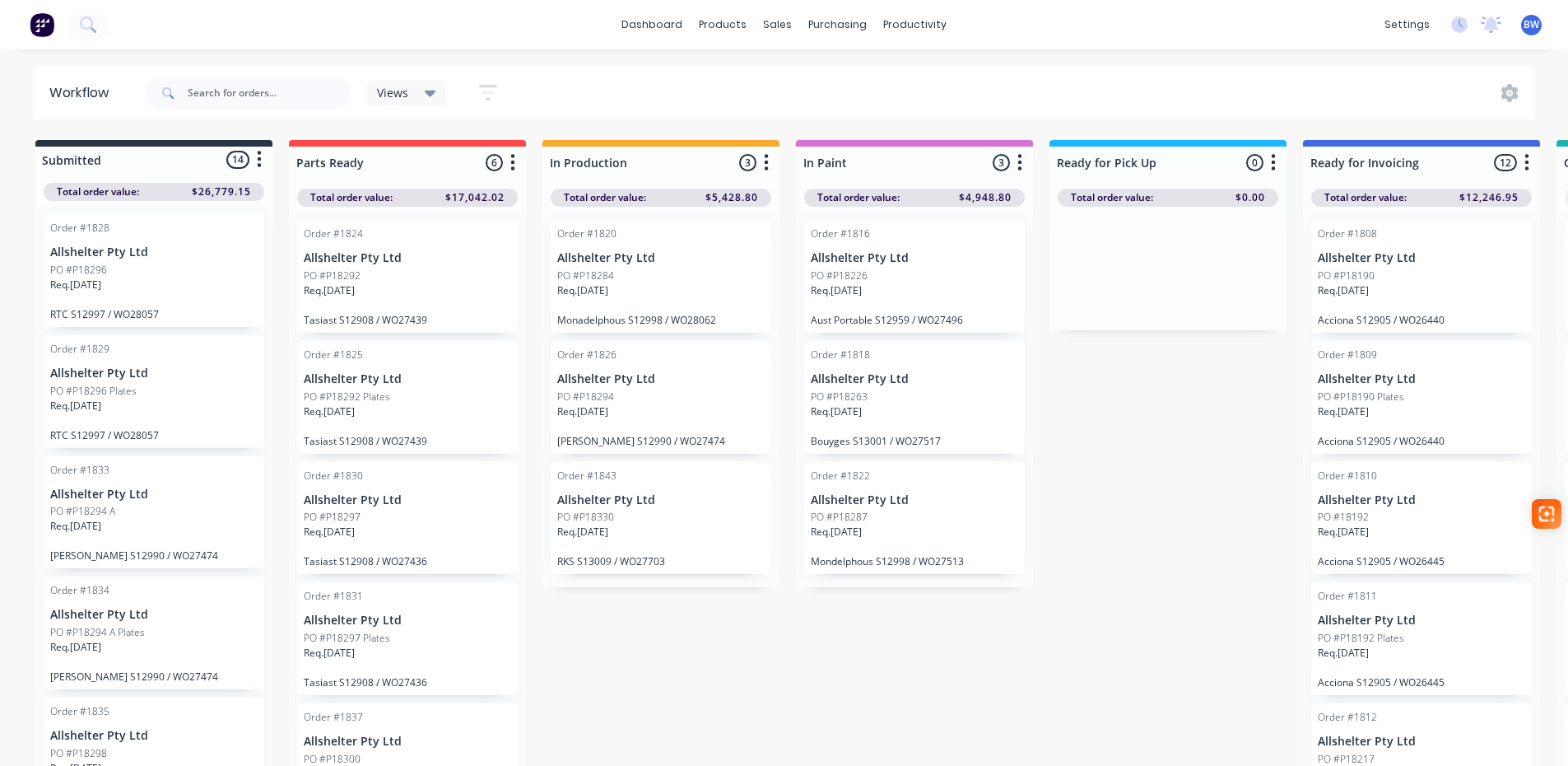
click at [487, 88] on icon "button" at bounding box center [488, 92] width 18 height 21
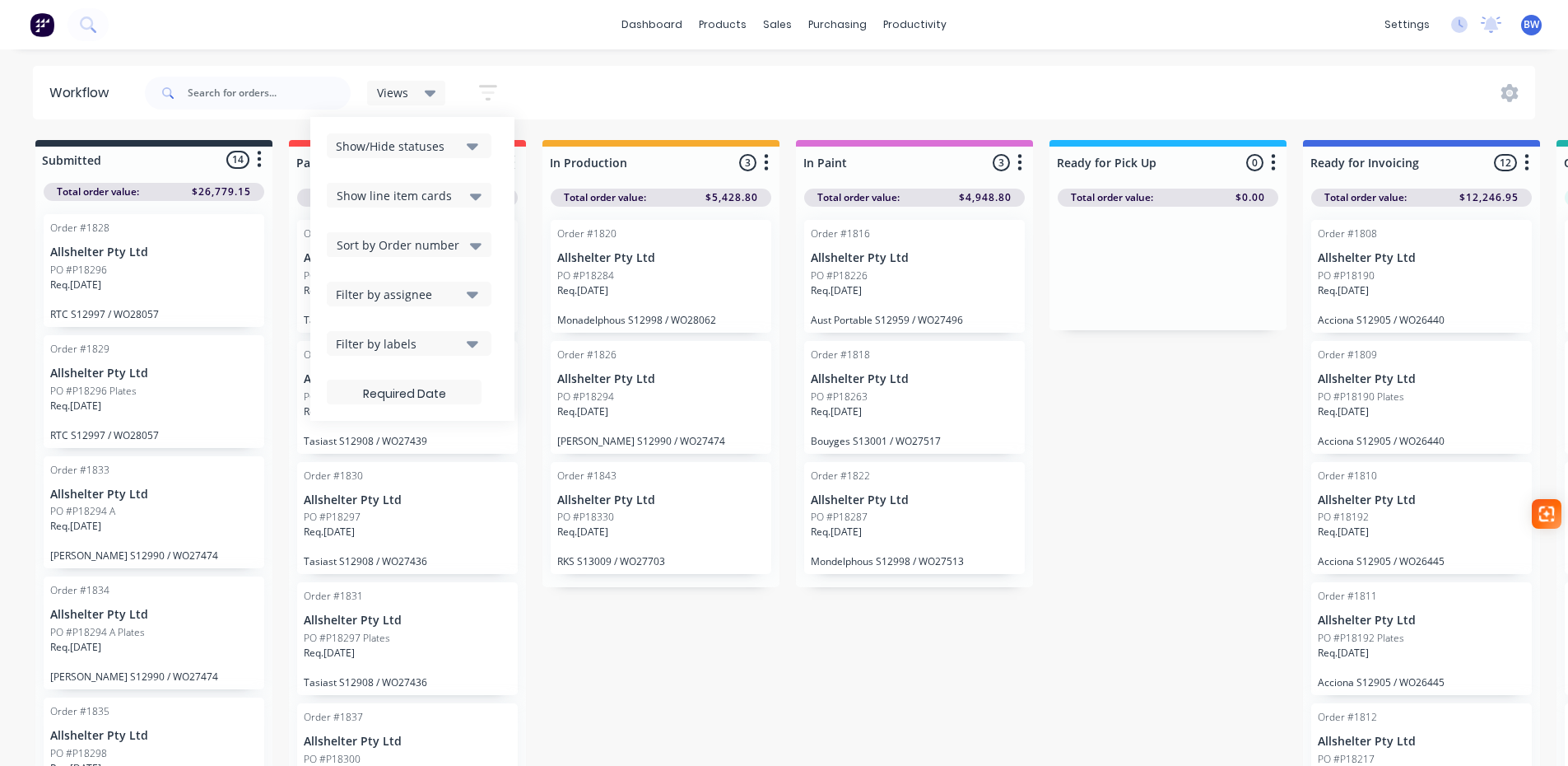
click at [476, 148] on icon "button" at bounding box center [472, 146] width 12 height 18
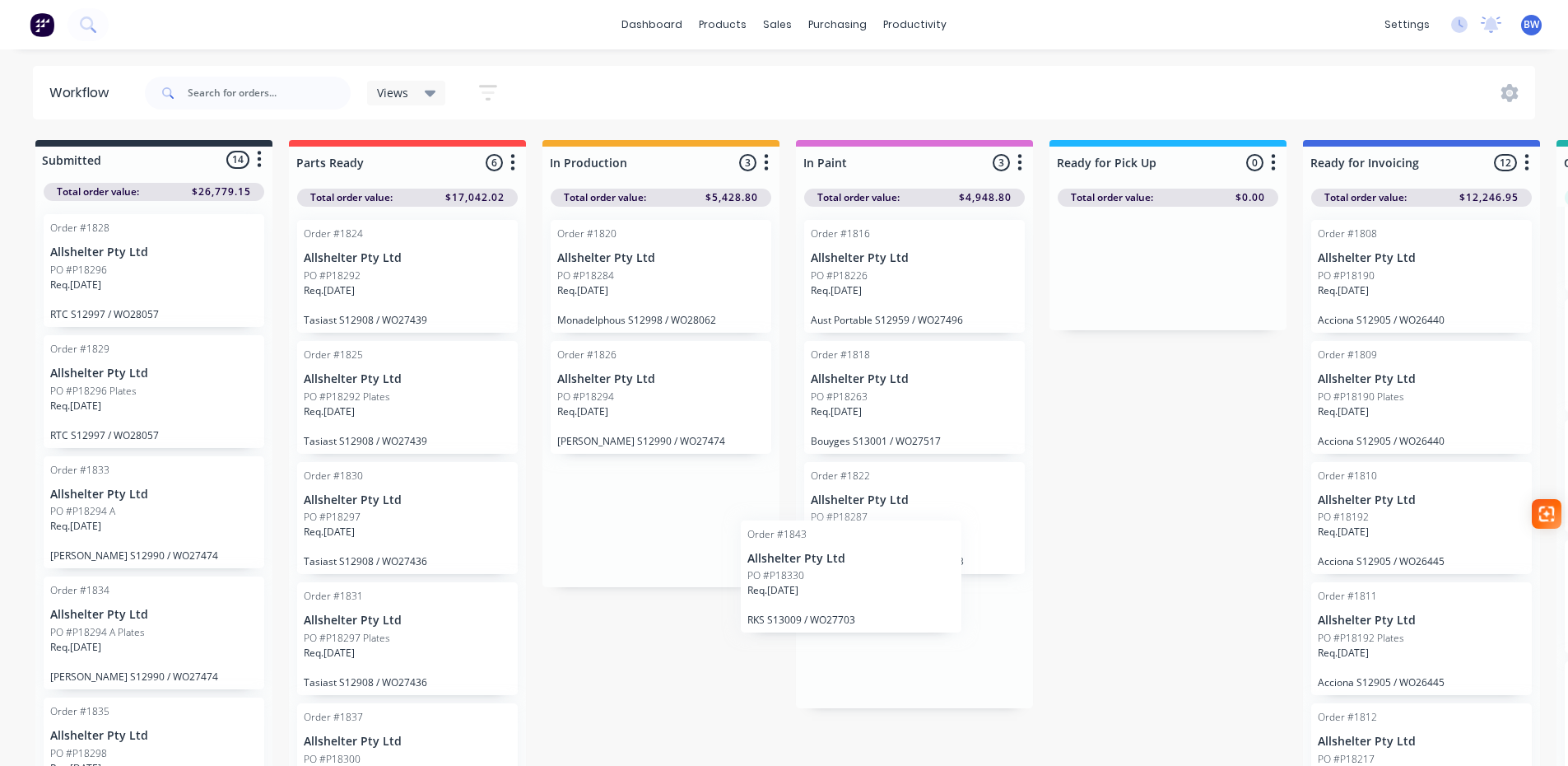
scroll to position [4, 0]
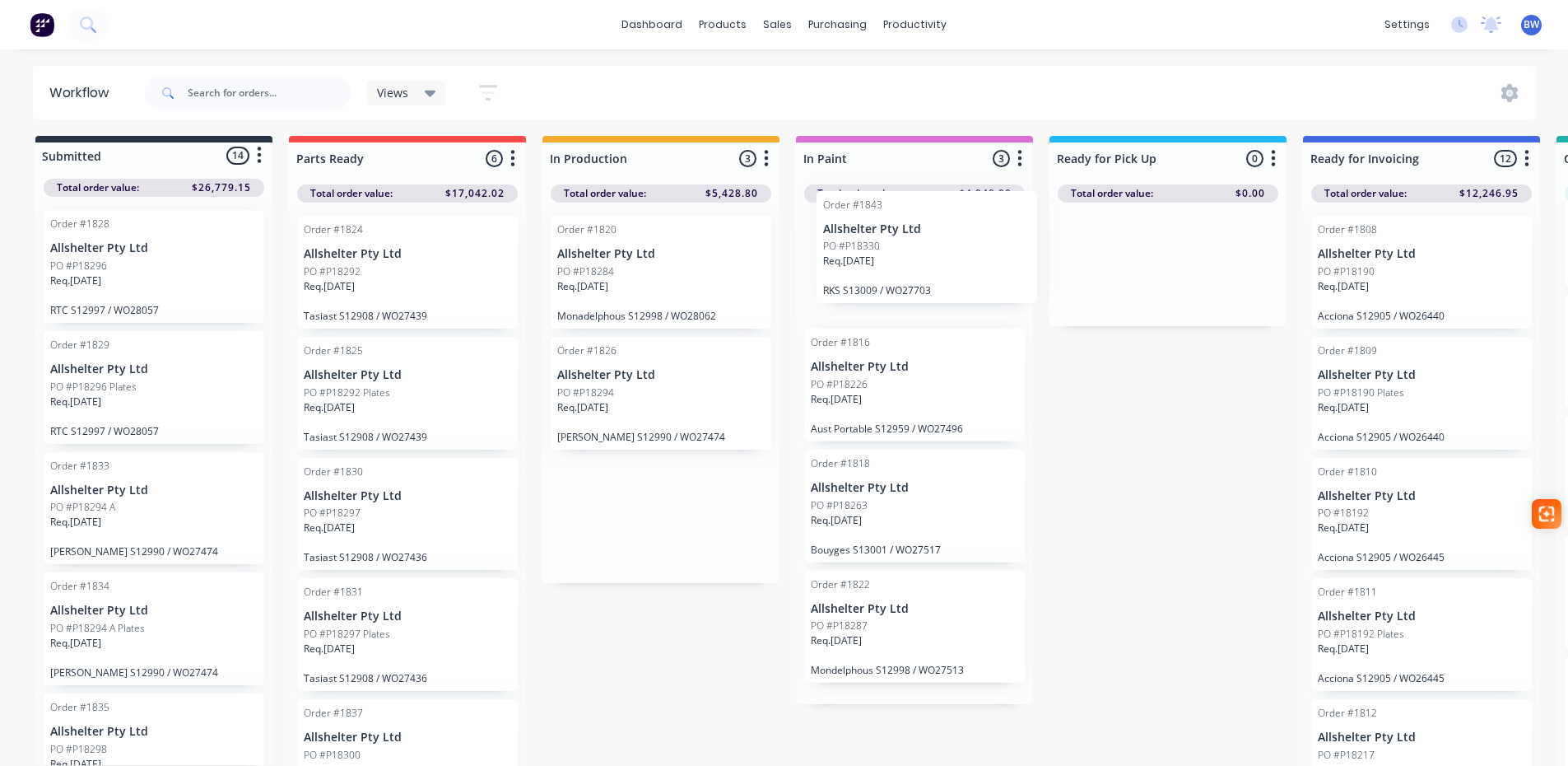
drag, startPoint x: 630, startPoint y: 536, endPoint x: 898, endPoint y: 268, distance: 379.0
click at [898, 267] on div "Submitted 14 Status colour #273444 hex #273444 Save Cancel Summaries Total orde…" at bounding box center [1121, 453] width 2267 height 635
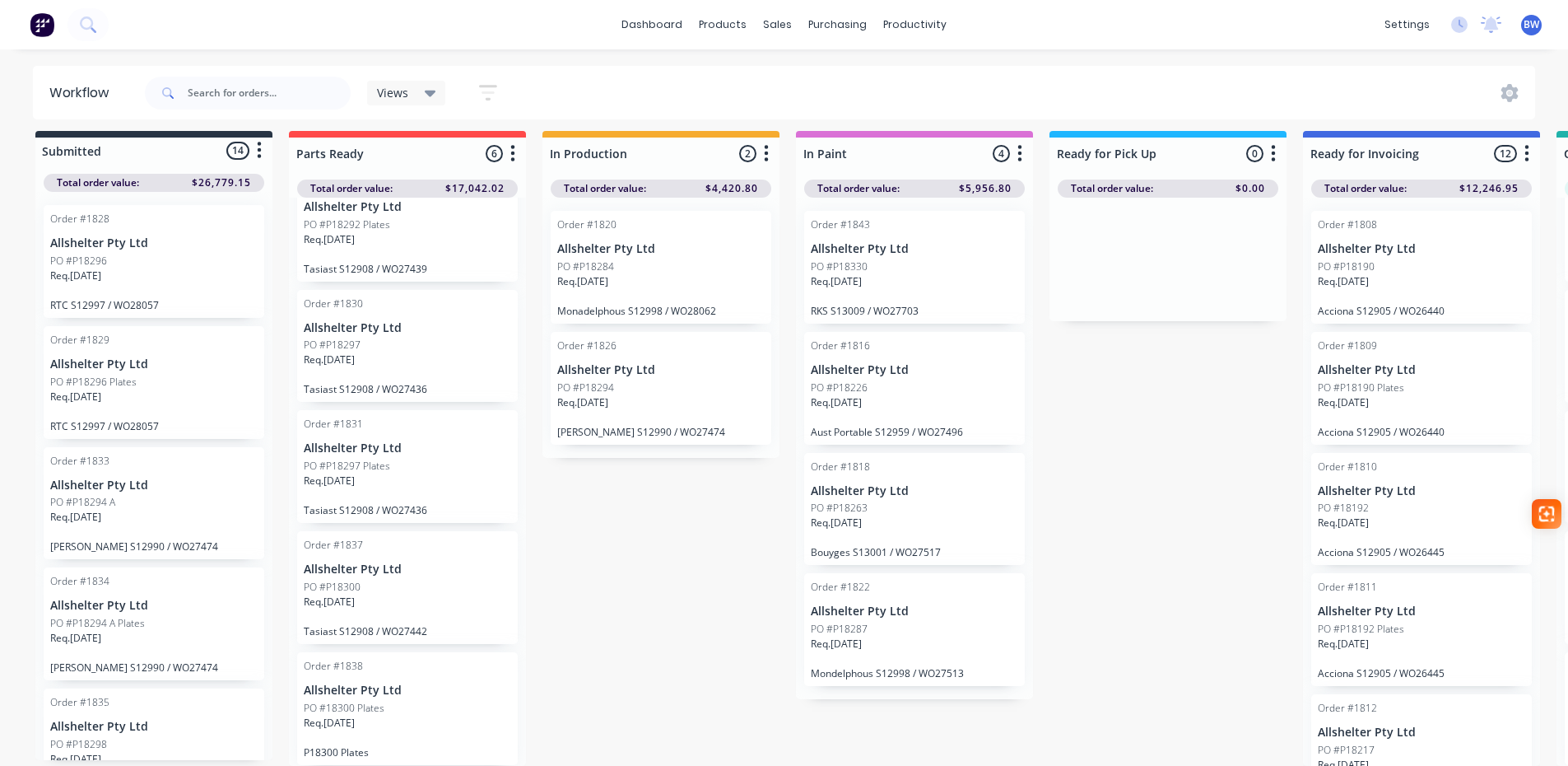
scroll to position [0, 0]
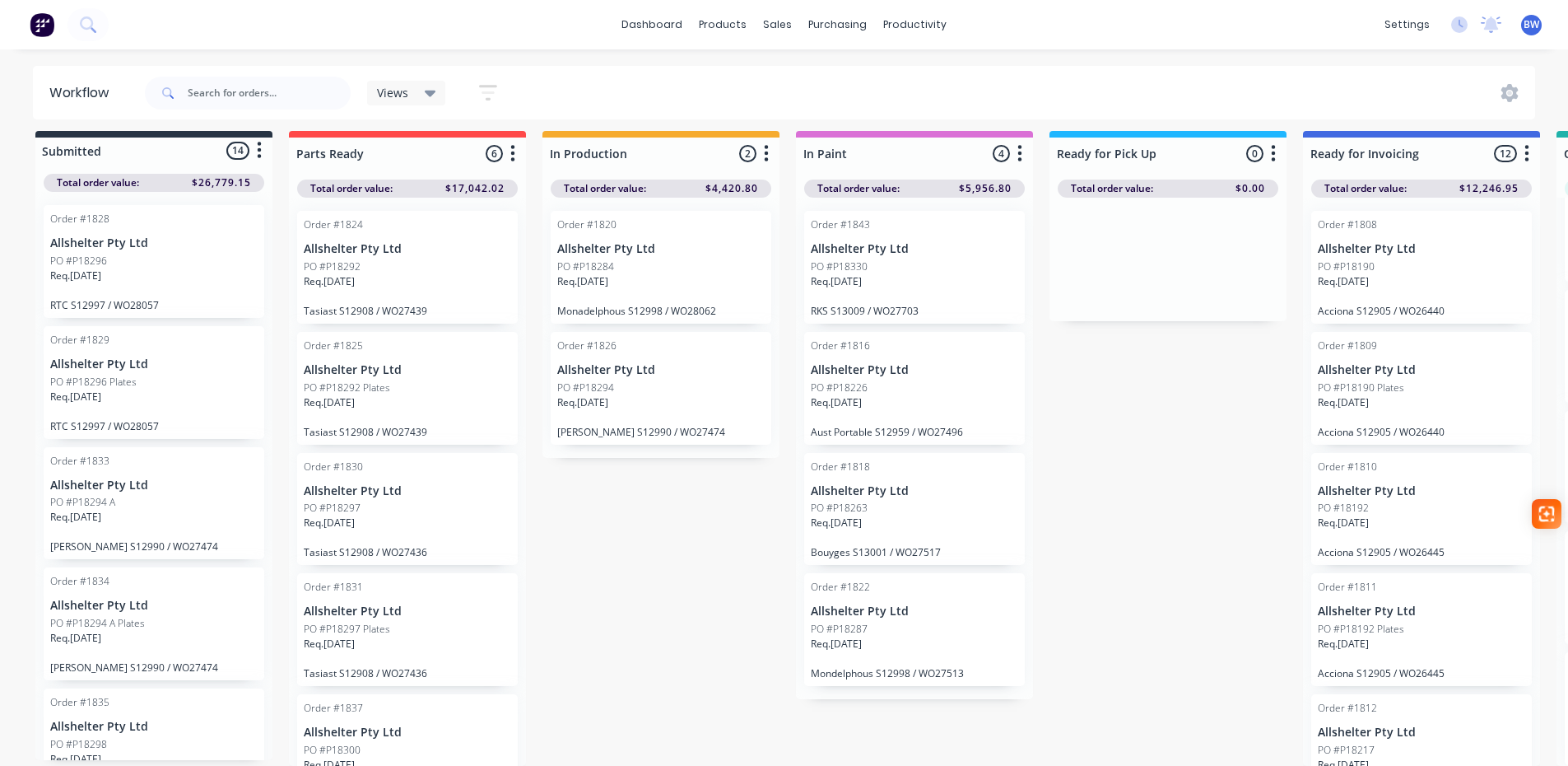
click at [351, 259] on p "PO #P18292" at bounding box center [332, 267] width 57 height 15
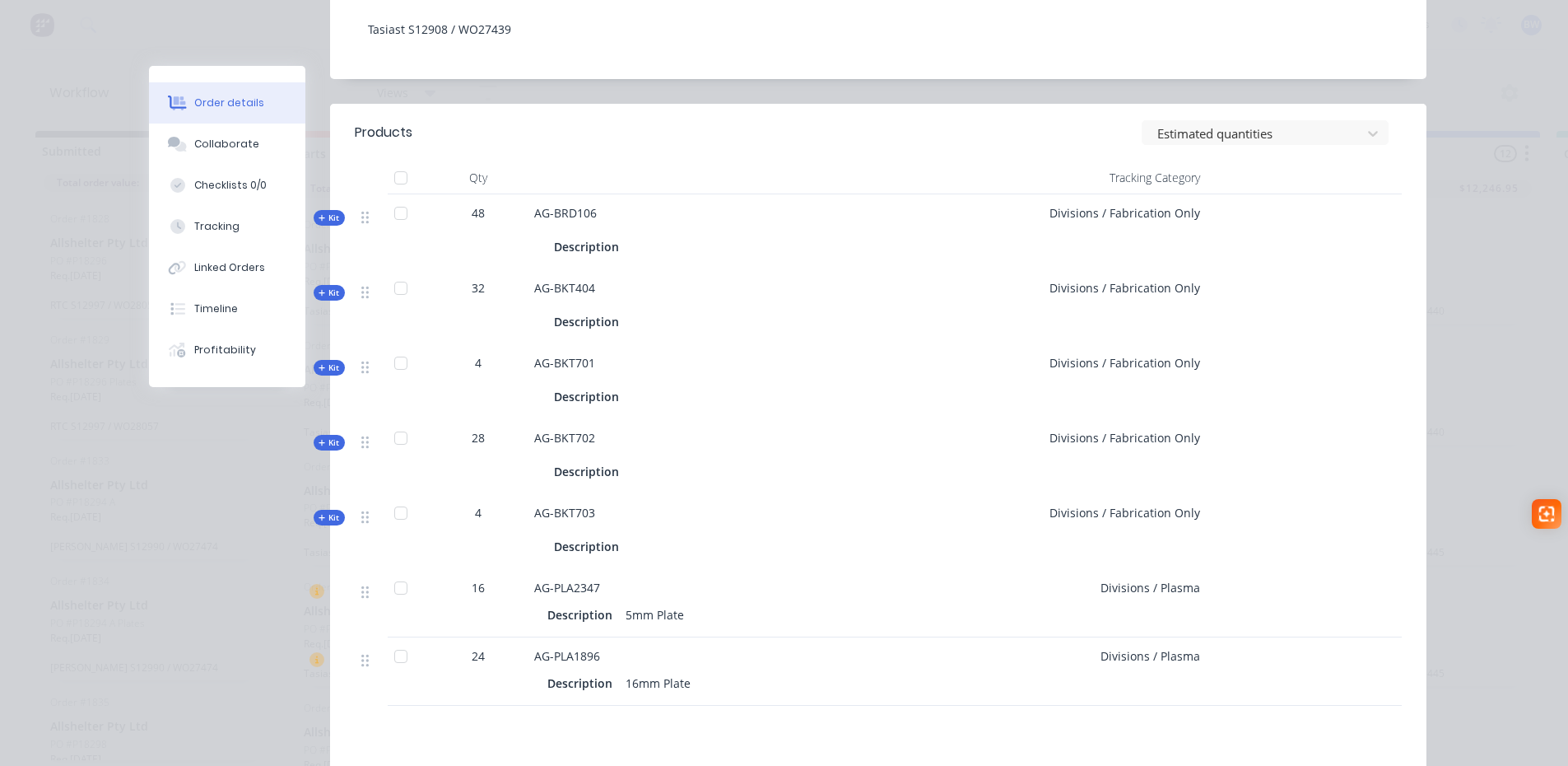
scroll to position [494, 0]
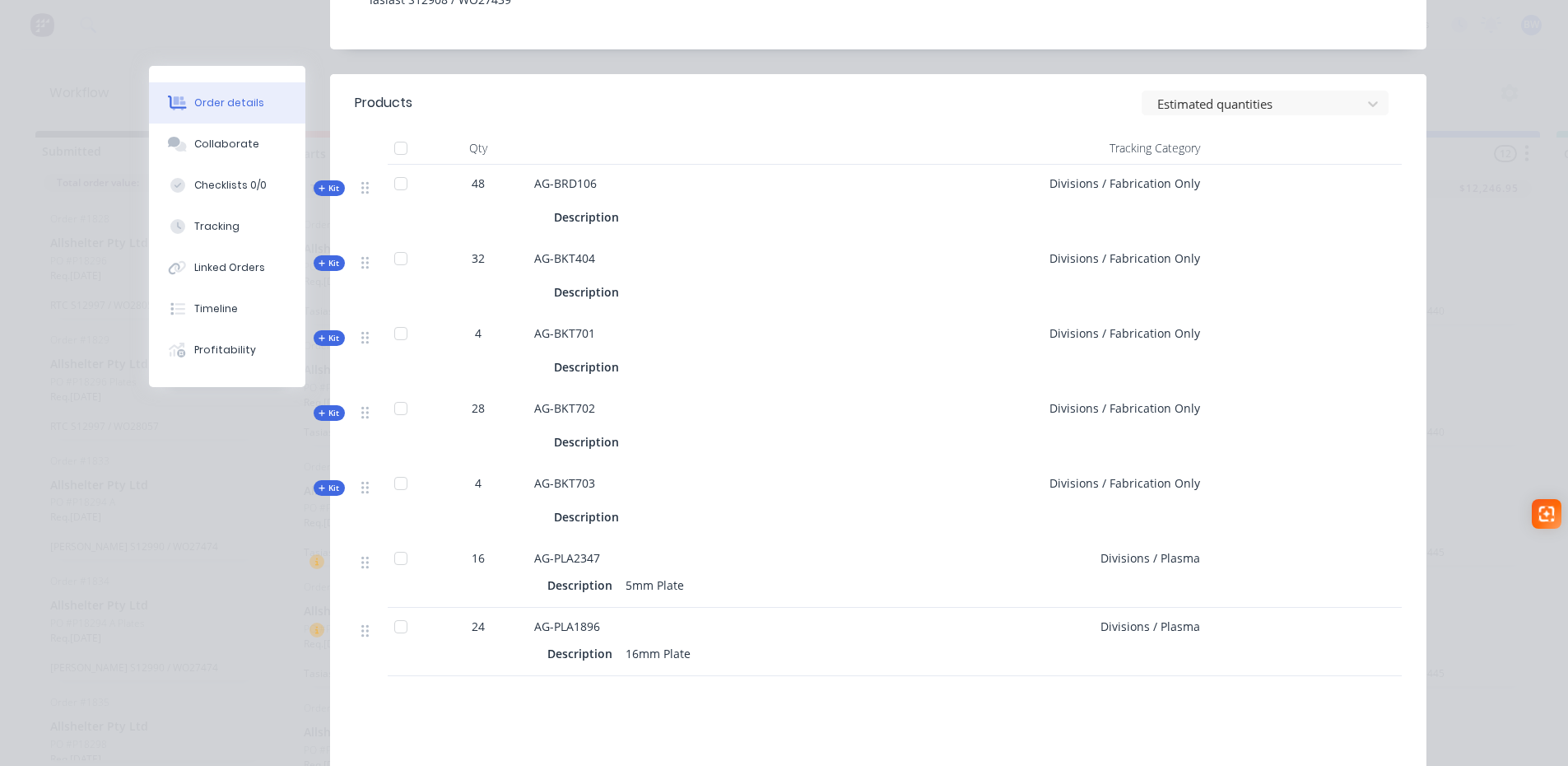
click at [318, 257] on span "Kit" at bounding box center [329, 263] width 22 height 12
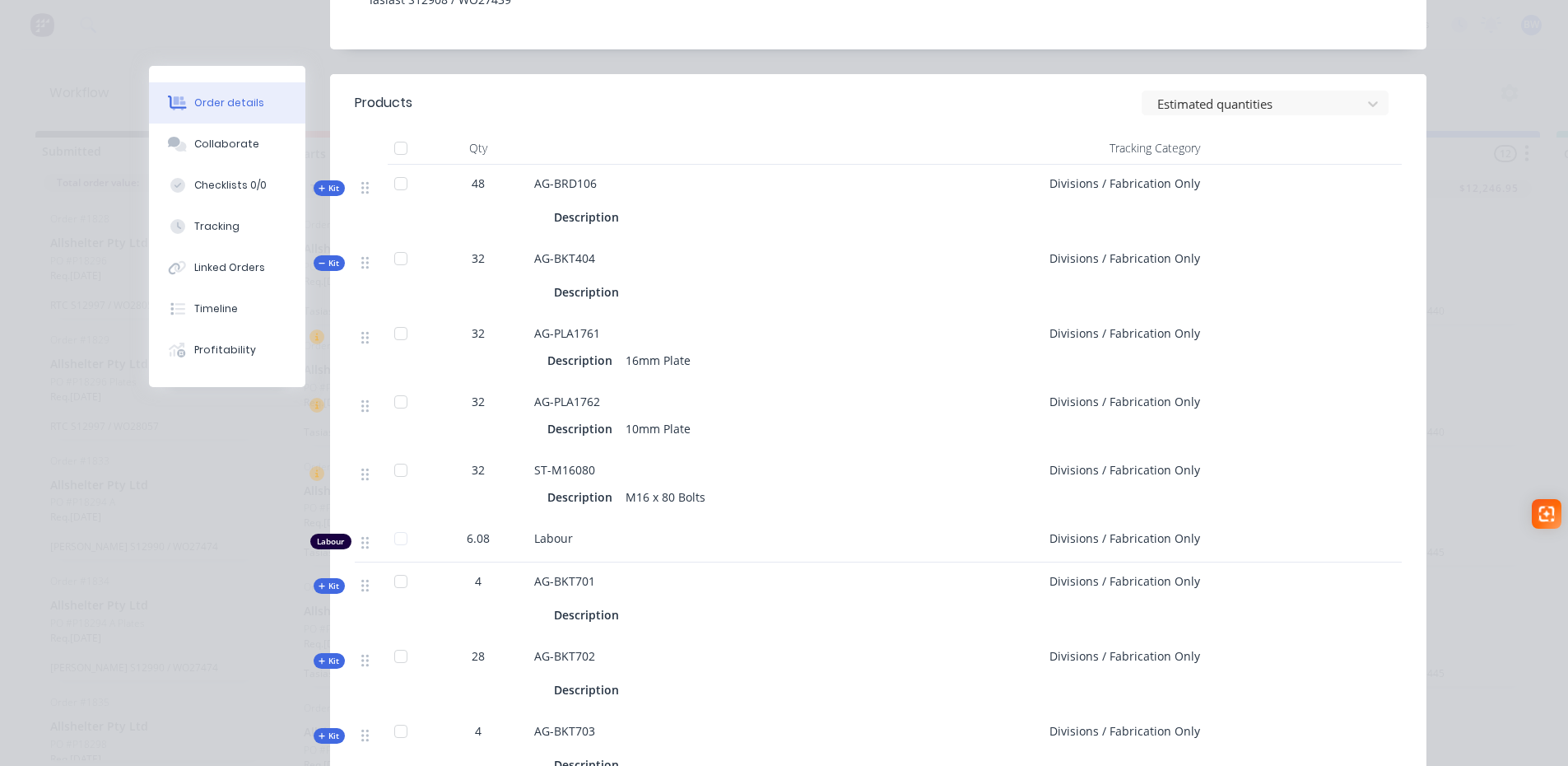
click at [321, 257] on span "Kit" at bounding box center [329, 263] width 22 height 12
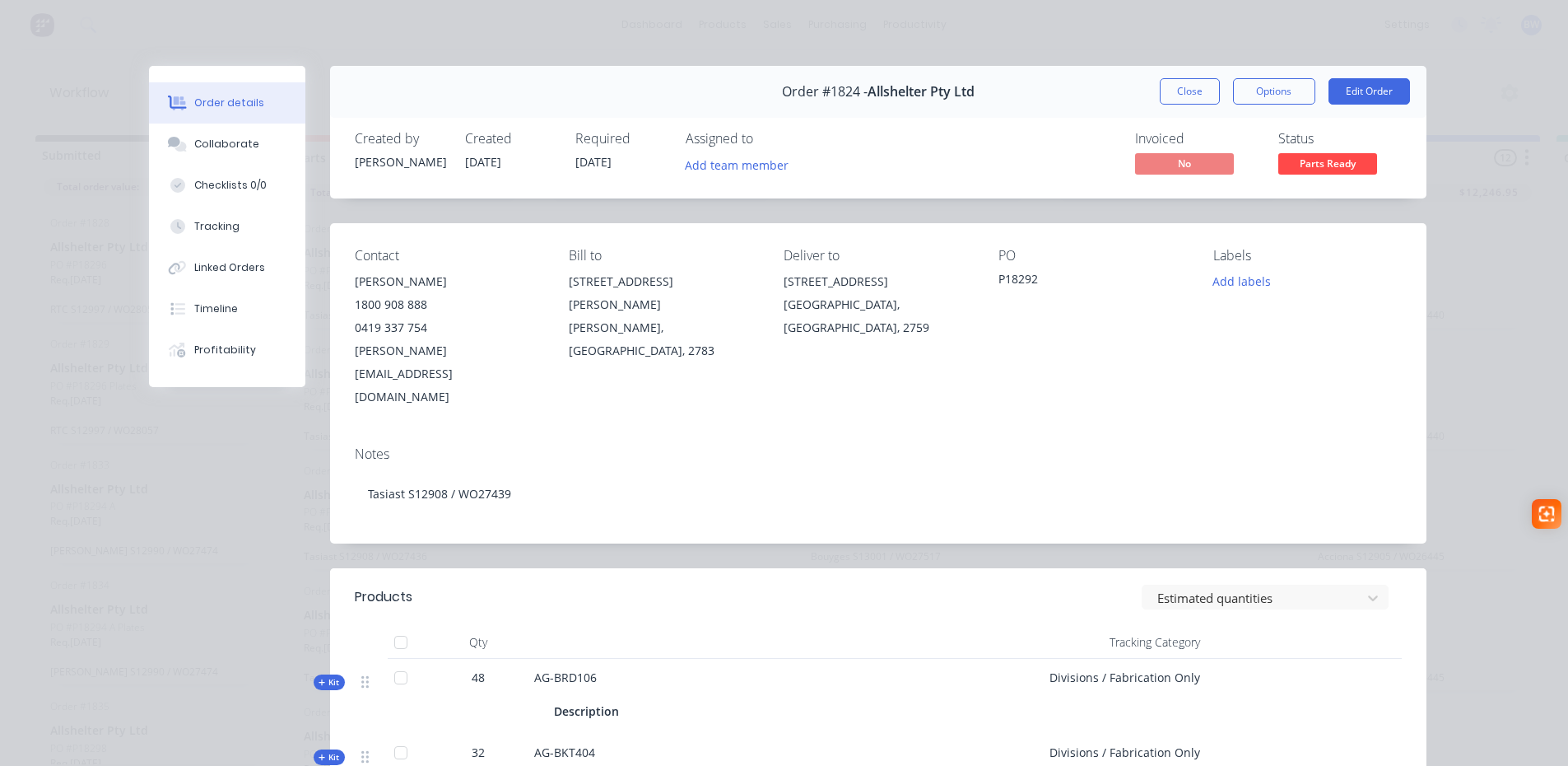
scroll to position [0, 0]
drag, startPoint x: 1151, startPoint y: 82, endPoint x: 1164, endPoint y: 84, distance: 13.2
click at [1151, 82] on div "Order #1824 - Allshelter Pty Ltd Close Options Edit Order" at bounding box center [878, 91] width 1096 height 52
click at [1167, 84] on button "Close" at bounding box center [1189, 91] width 60 height 27
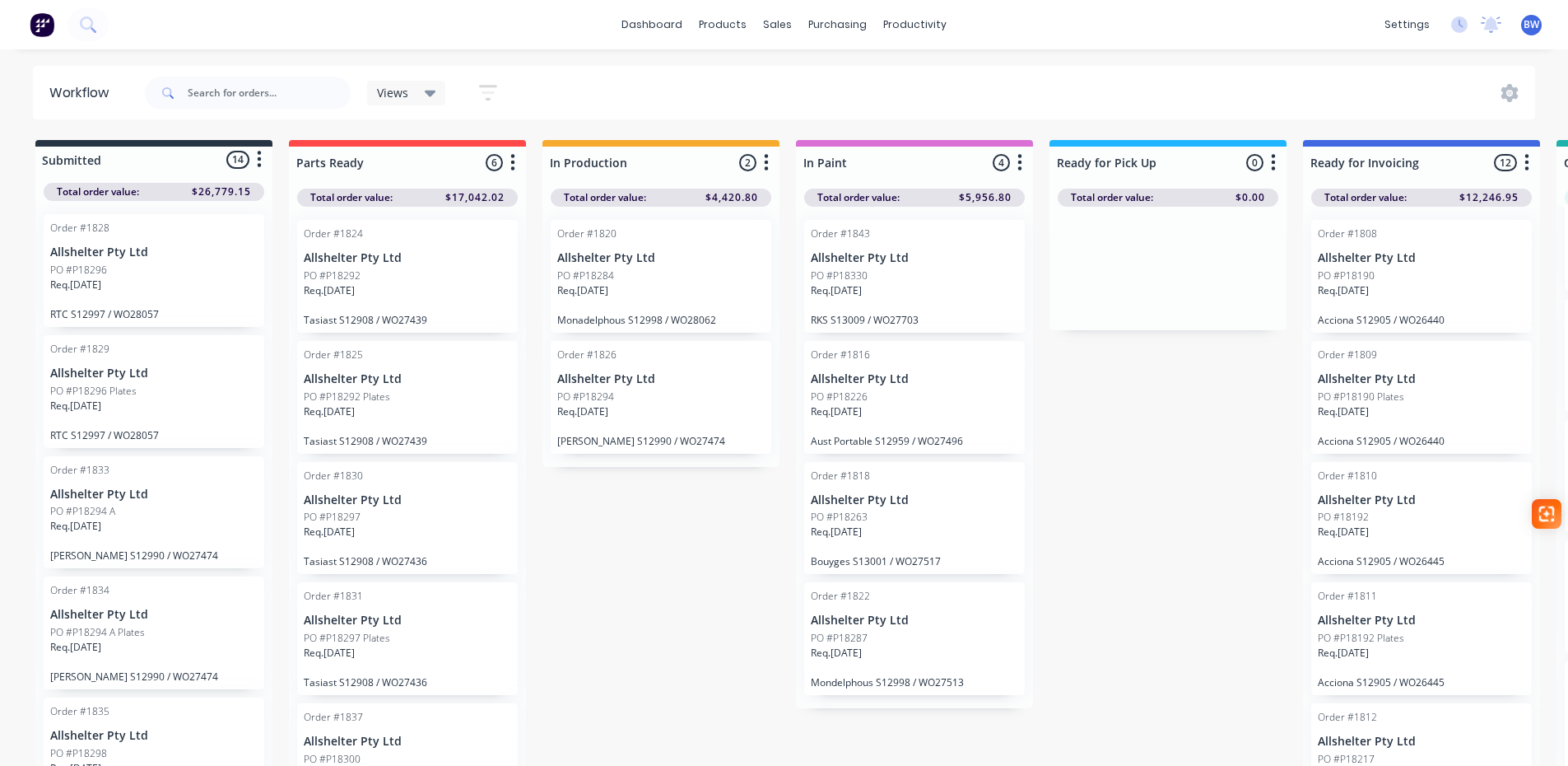
click at [609, 245] on div "Order #1820 Allshelter Pty Ltd PO #P18284 Req. [DATE] Monadelphous S12998 / WO2…" at bounding box center [661, 276] width 220 height 113
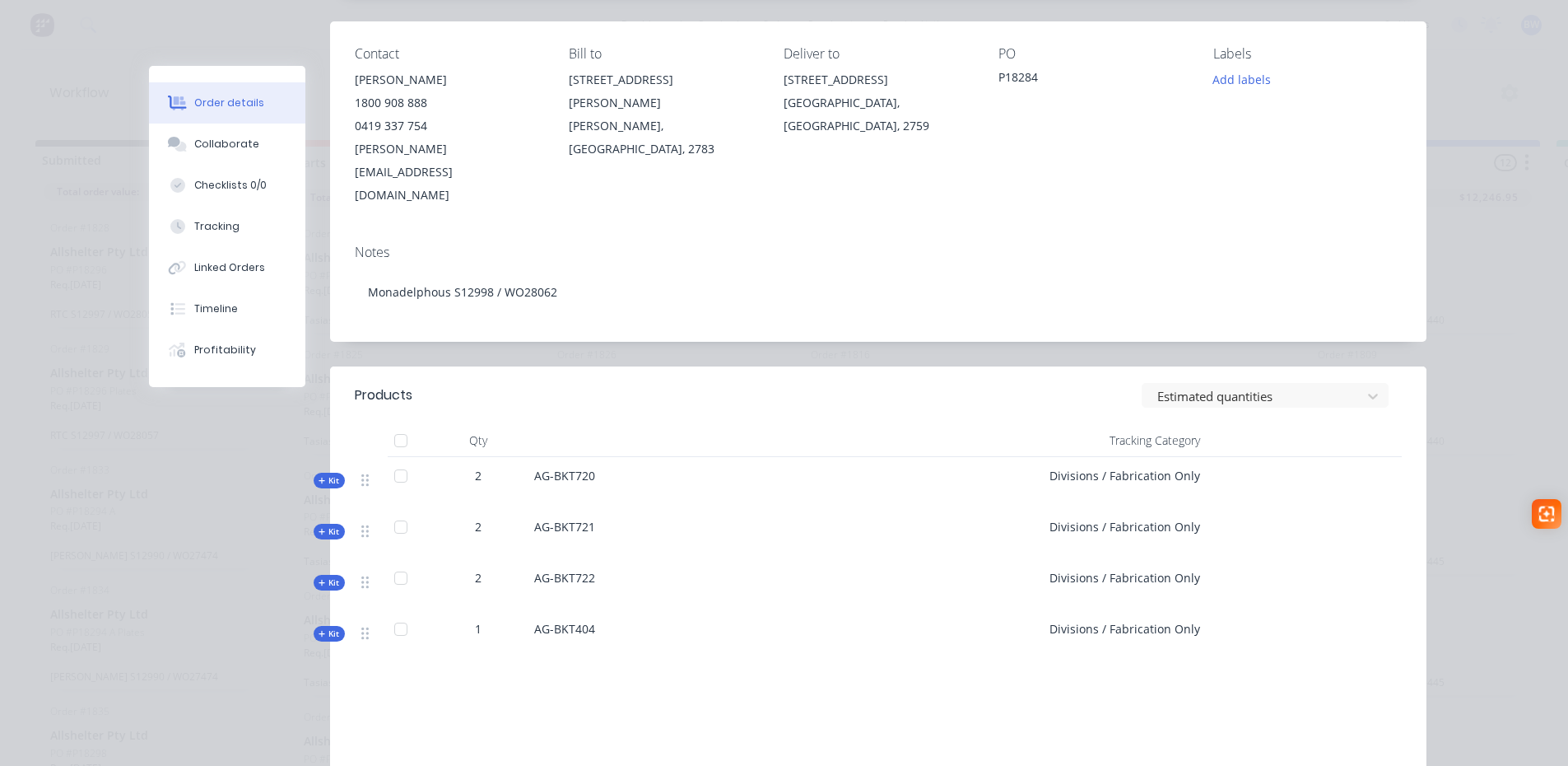
scroll to position [247, 0]
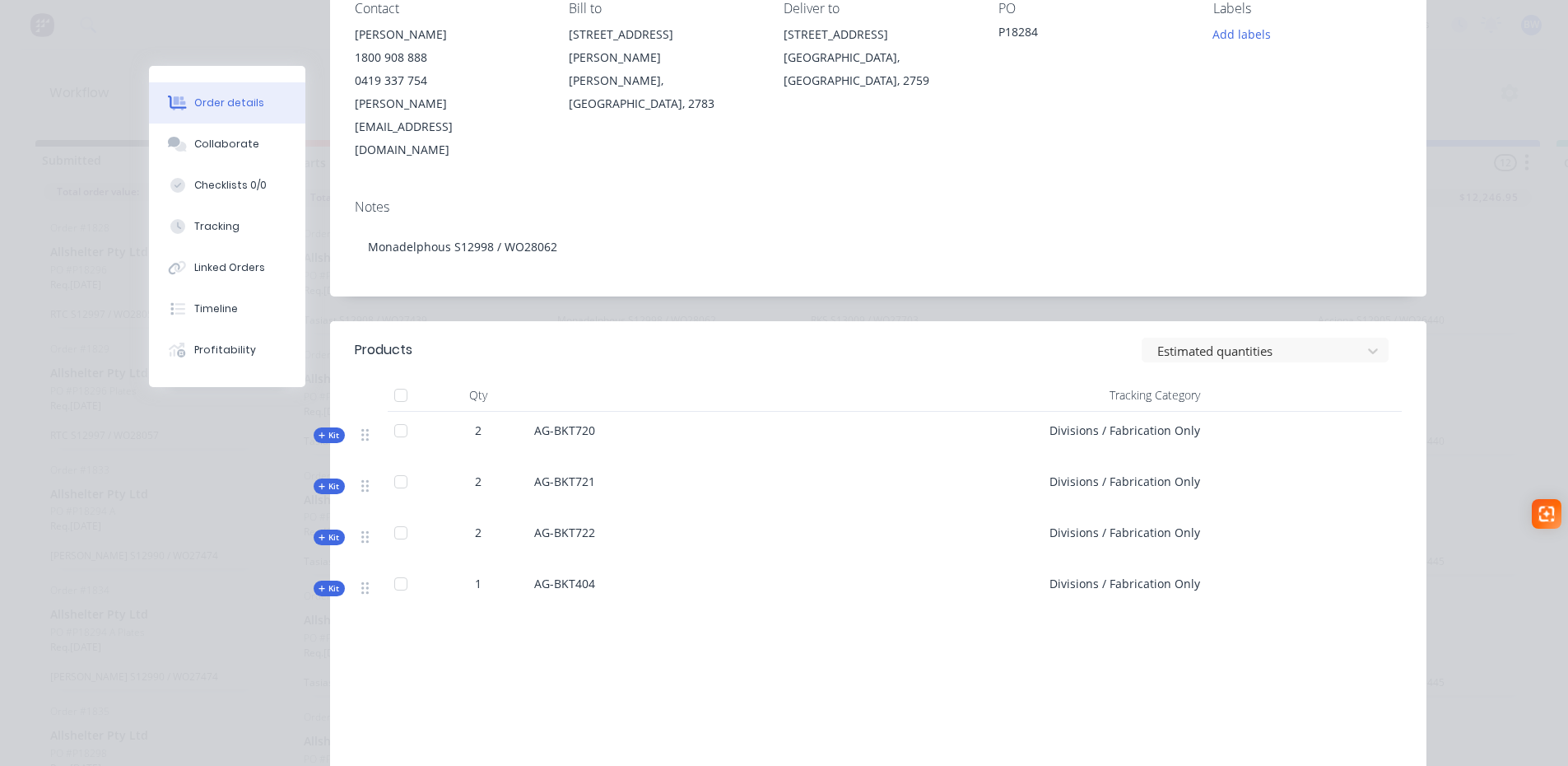
click at [325, 531] on span "Kit" at bounding box center [329, 537] width 22 height 12
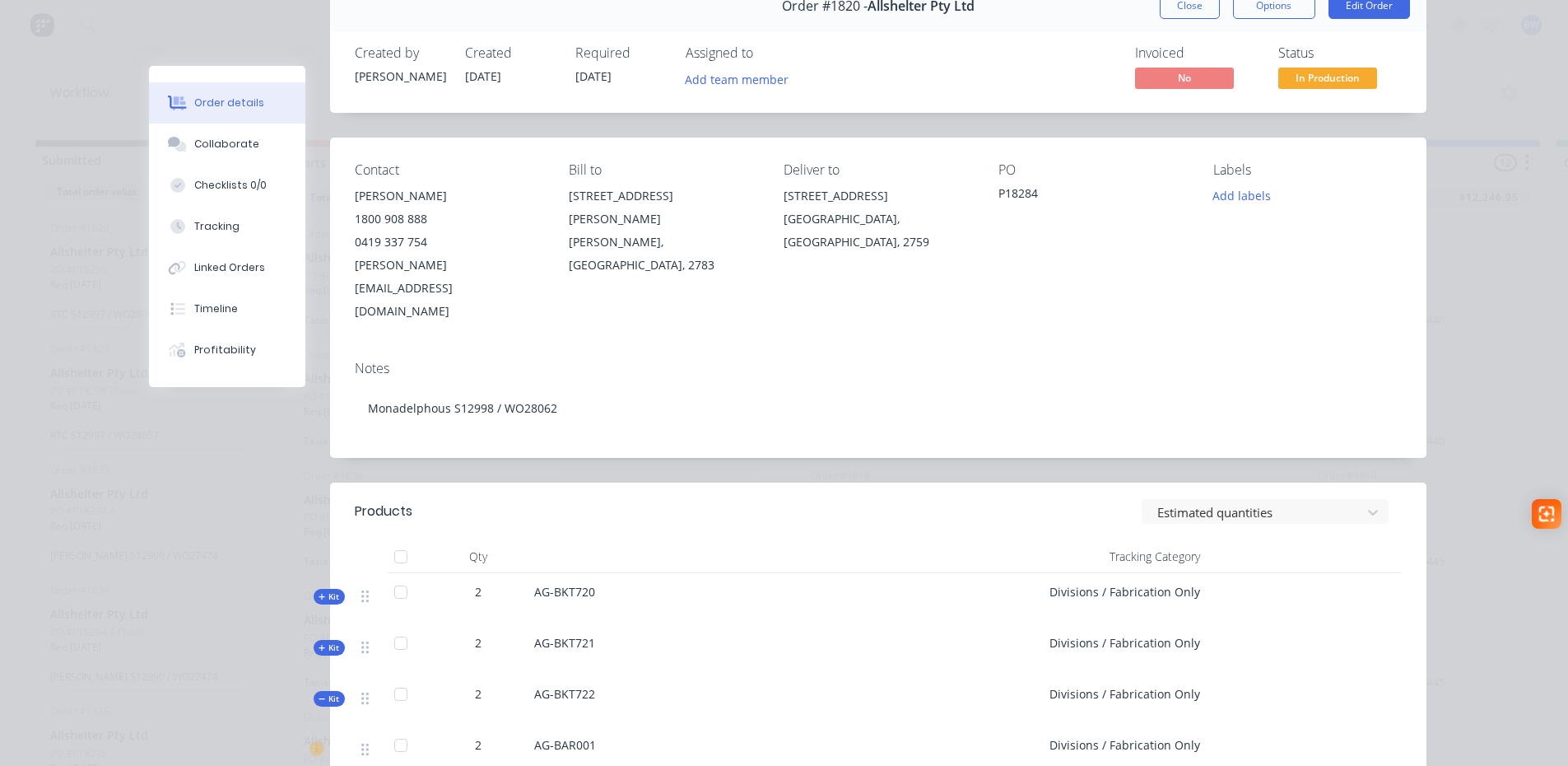
scroll to position [82, 0]
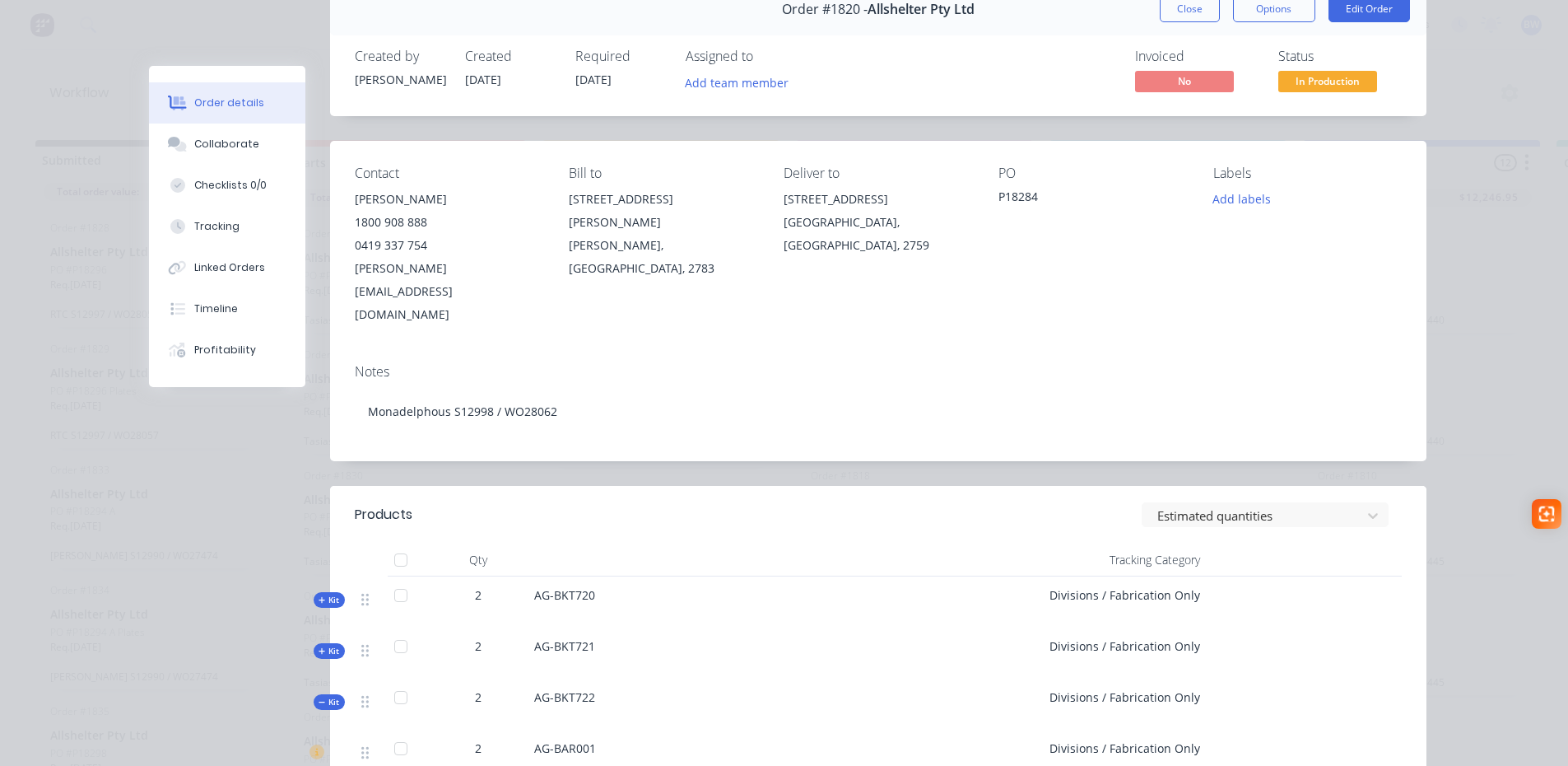
click at [319, 696] on span "Kit" at bounding box center [329, 701] width 22 height 12
click at [324, 645] on span "Kit" at bounding box center [329, 651] width 22 height 12
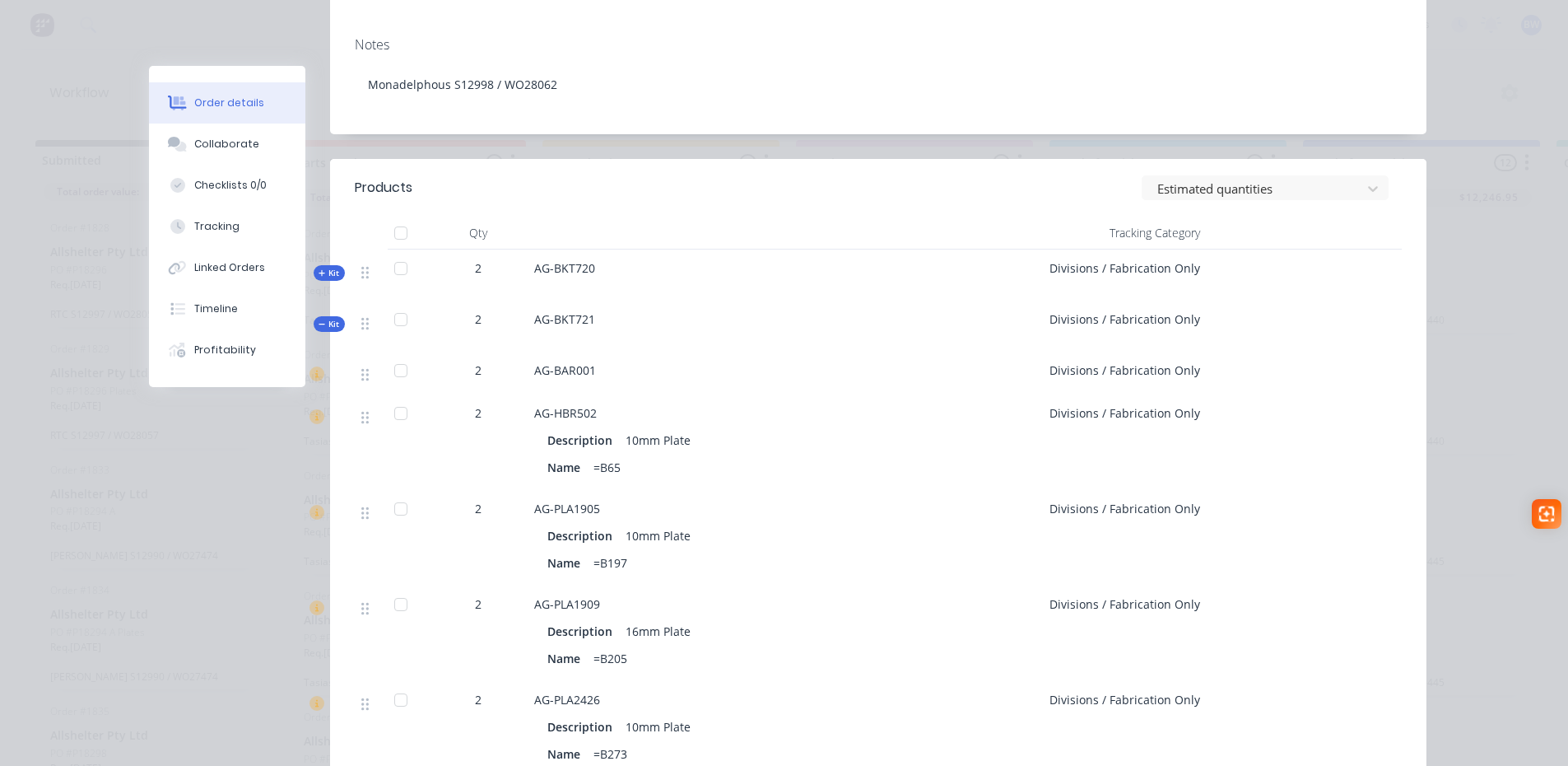
scroll to position [329, 0]
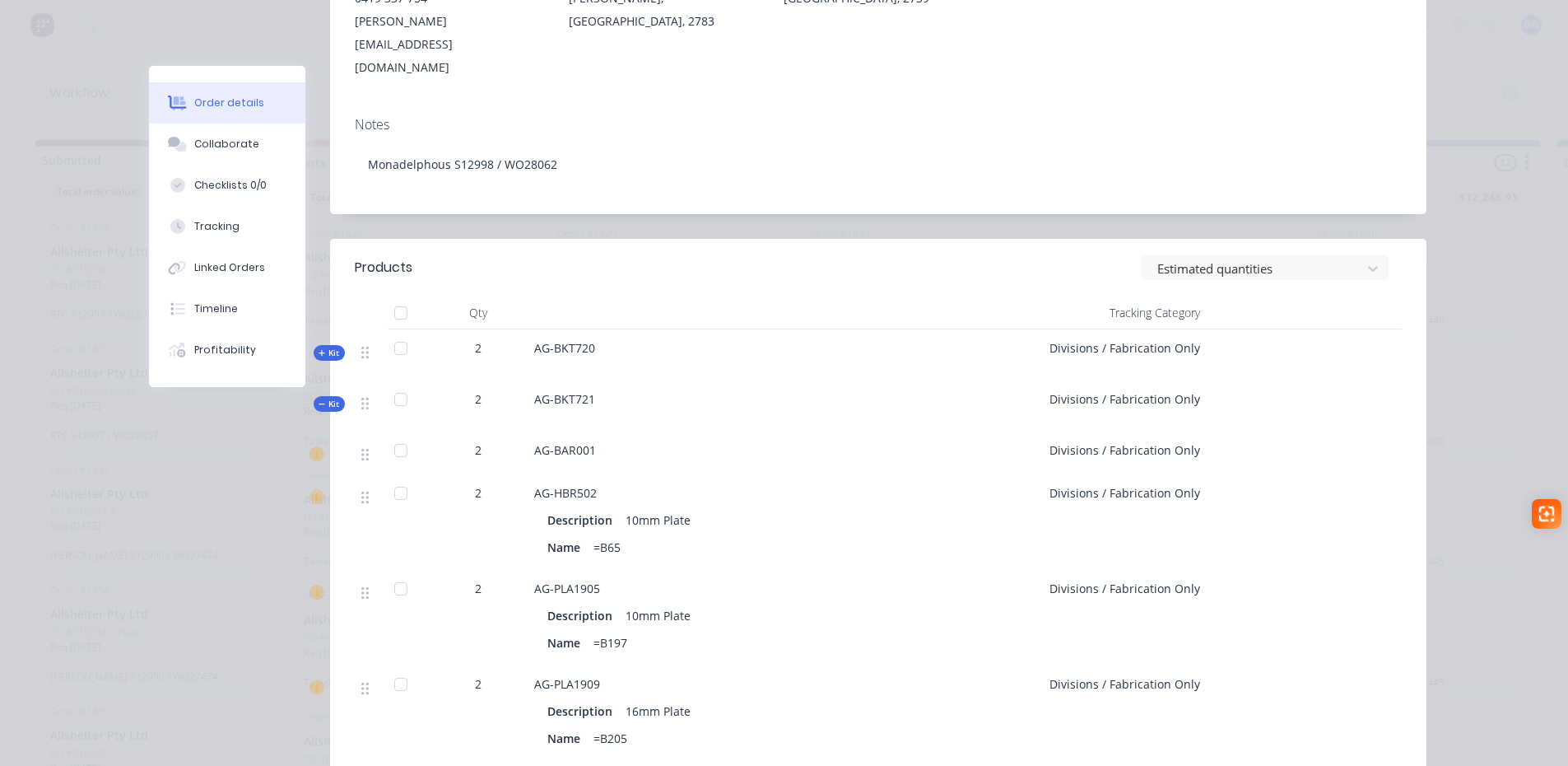
click at [322, 398] on span "Kit" at bounding box center [329, 404] width 22 height 12
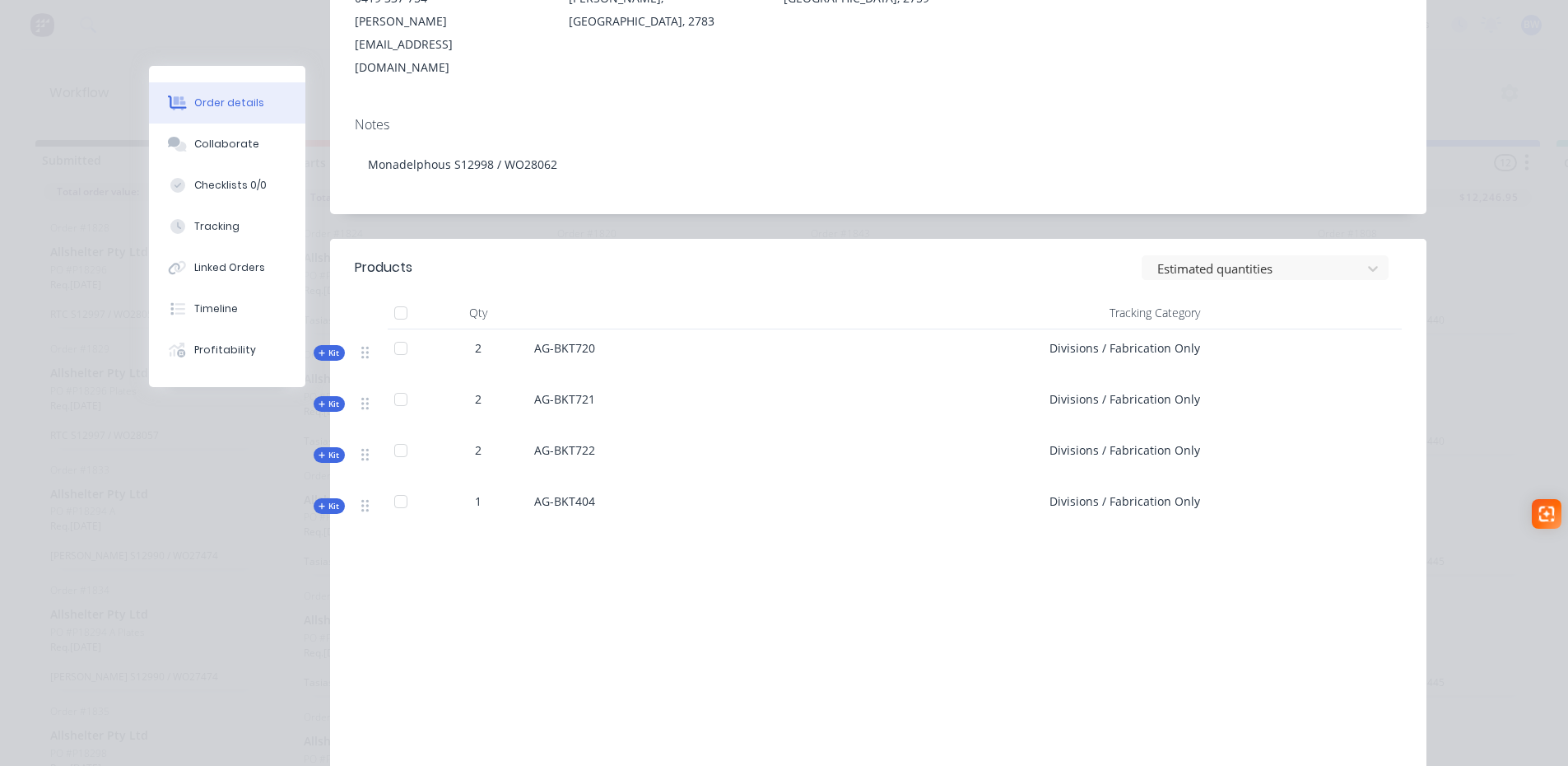
click at [326, 347] on span "Kit" at bounding box center [329, 352] width 22 height 12
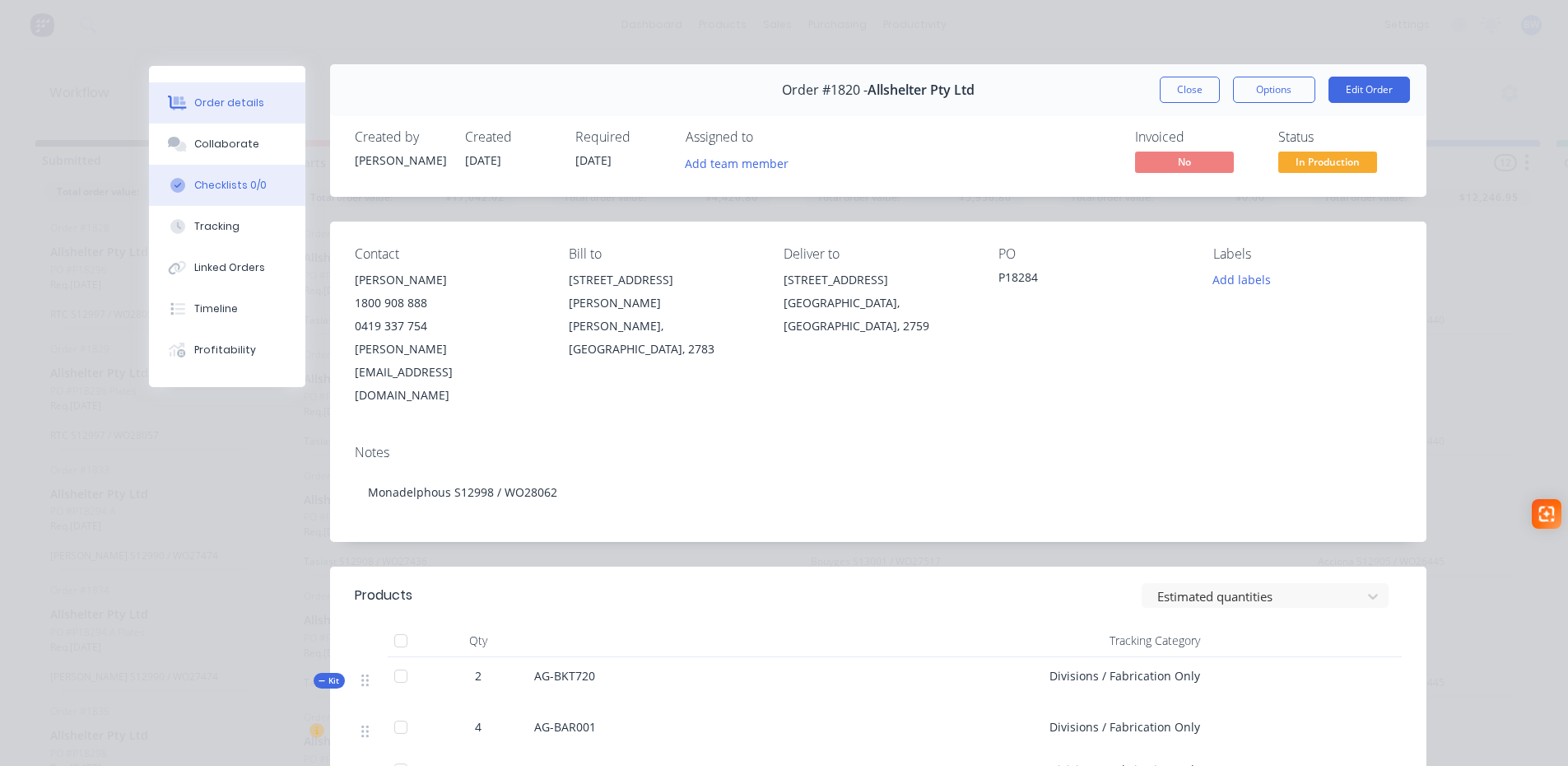
scroll to position [0, 0]
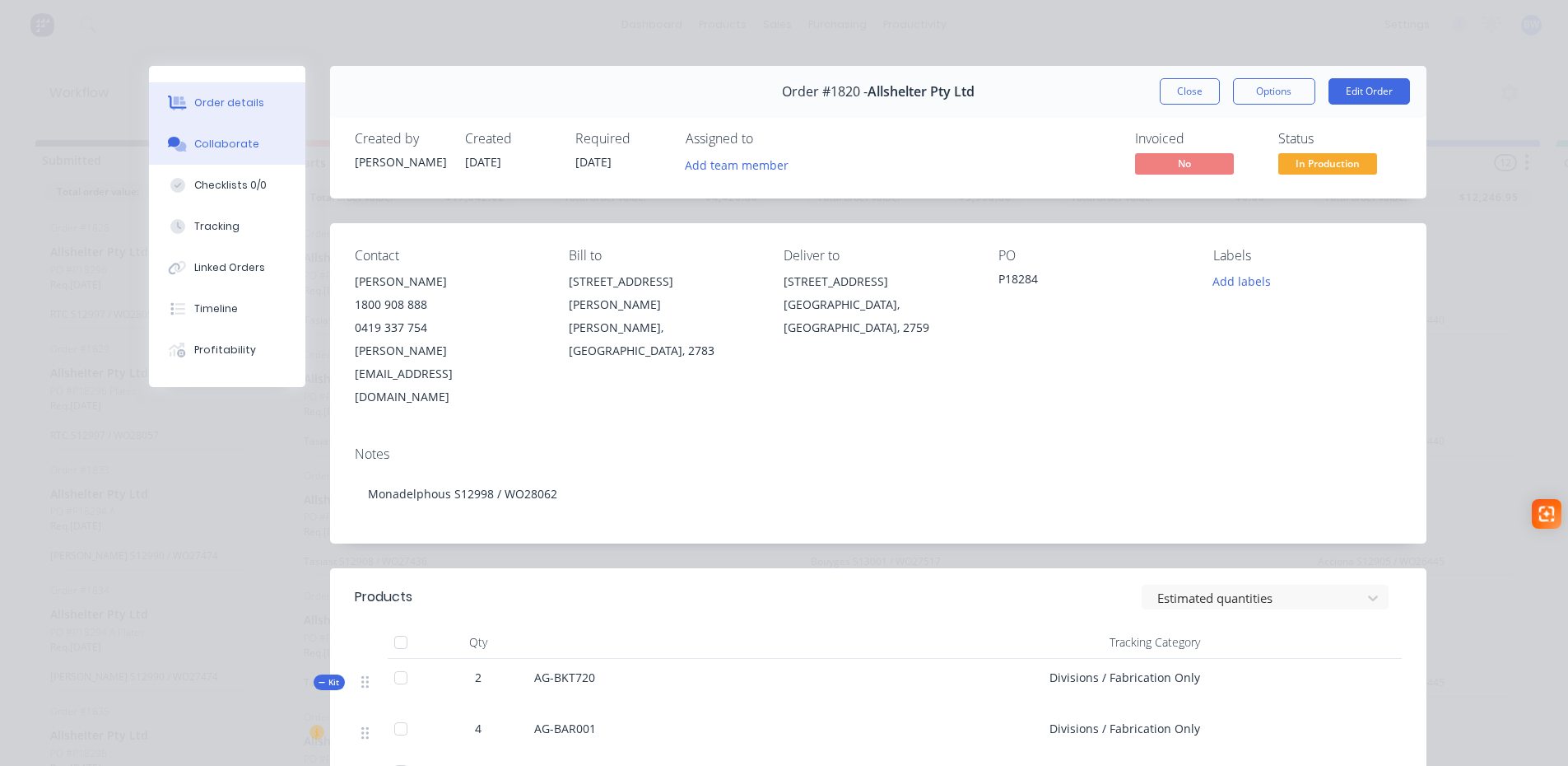
click at [228, 147] on div "Collaborate" at bounding box center [226, 144] width 65 height 15
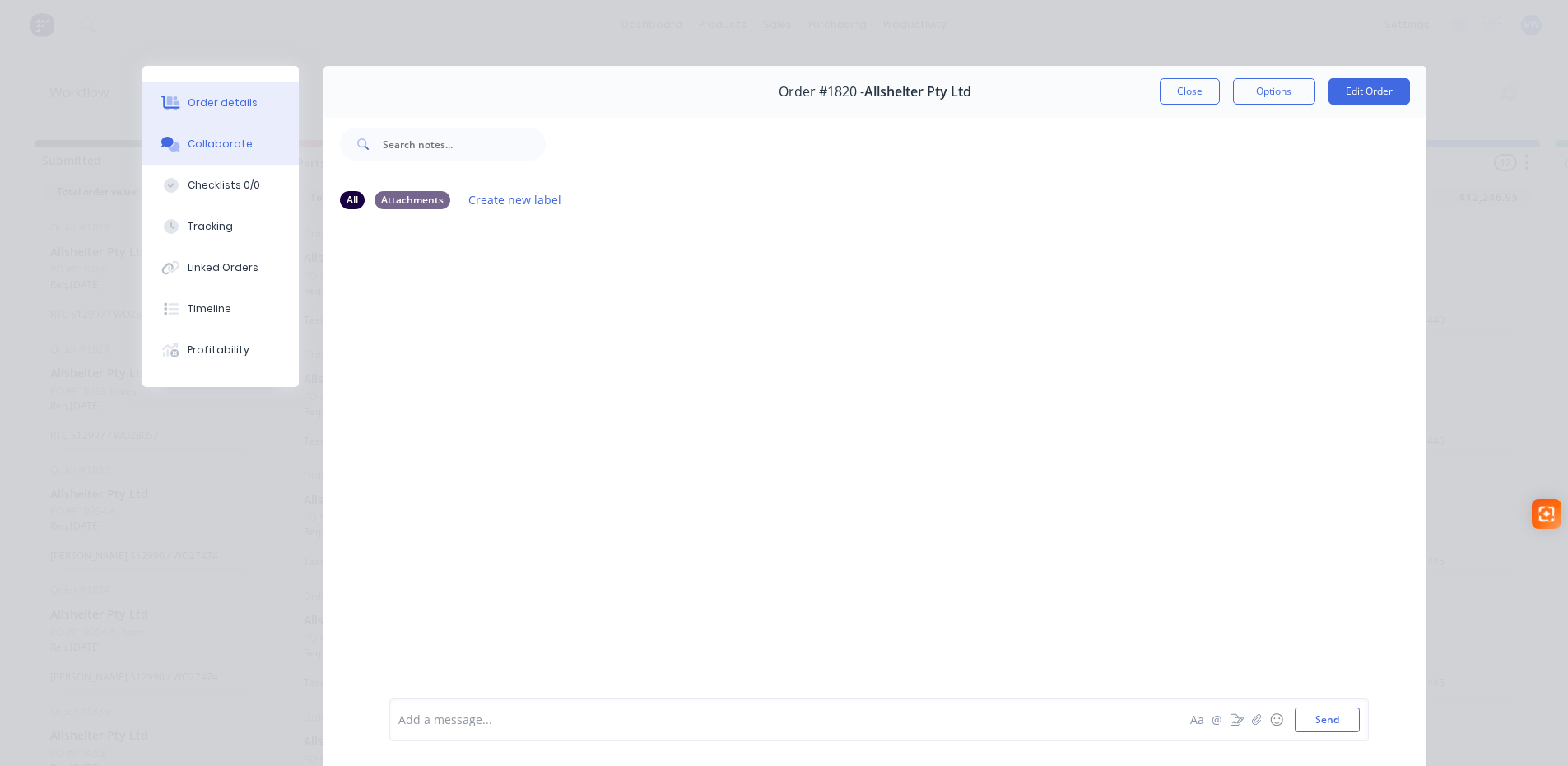
click at [193, 87] on button "Order details" at bounding box center [220, 103] width 157 height 41
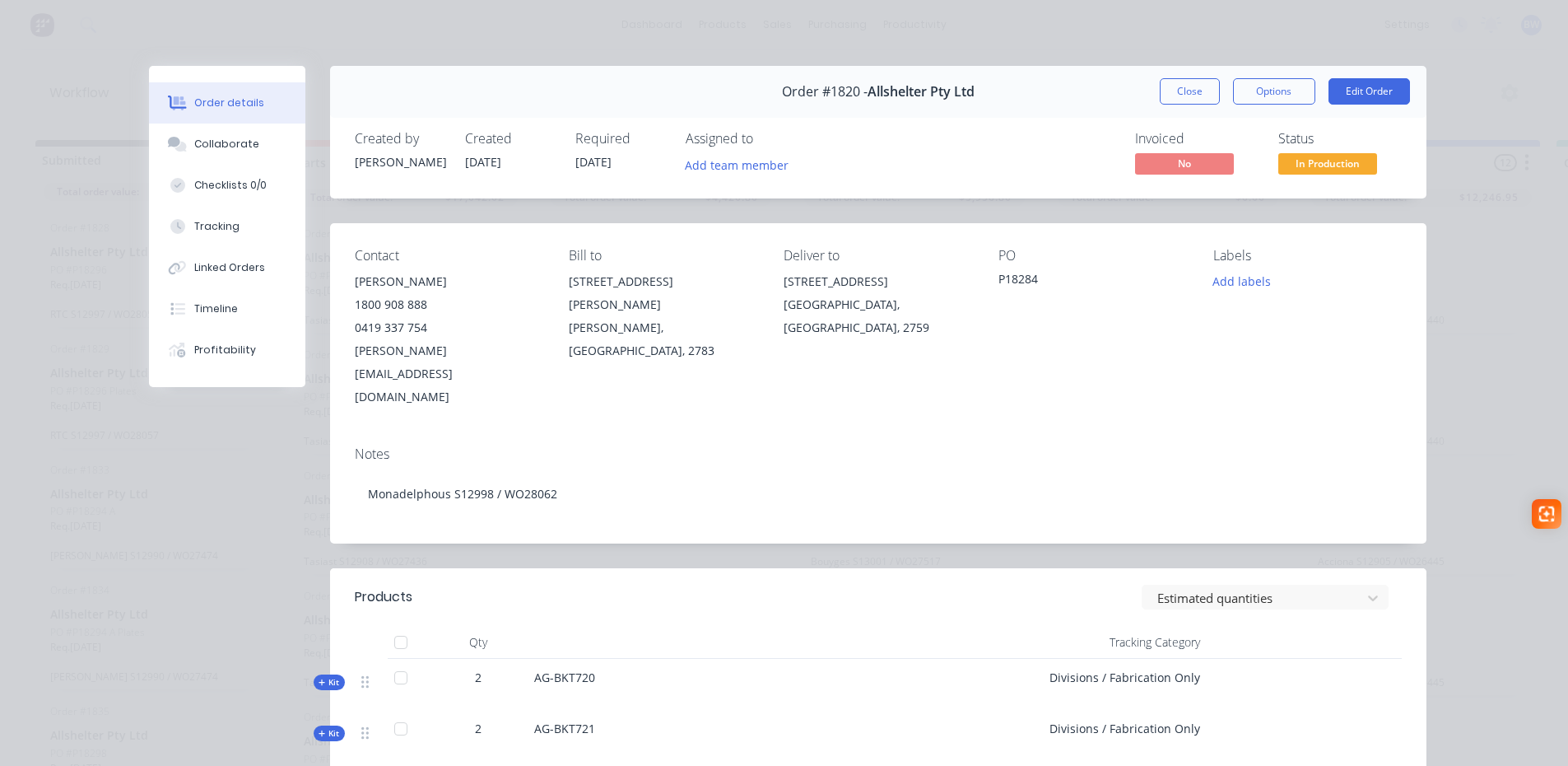
click at [313, 674] on button "Kit" at bounding box center [329, 681] width 31 height 16
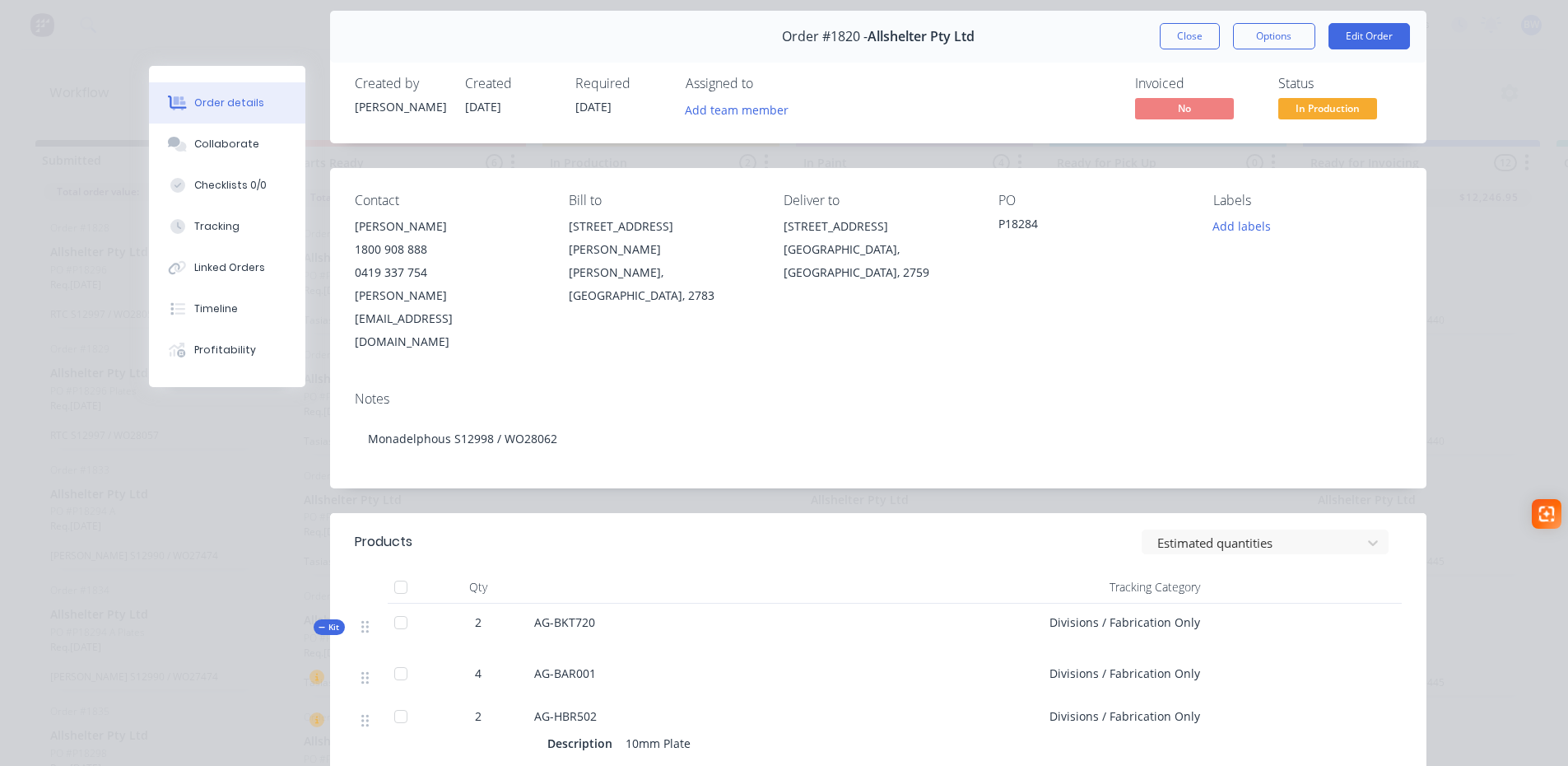
scroll to position [165, 0]
